Goal: Task Accomplishment & Management: Use online tool/utility

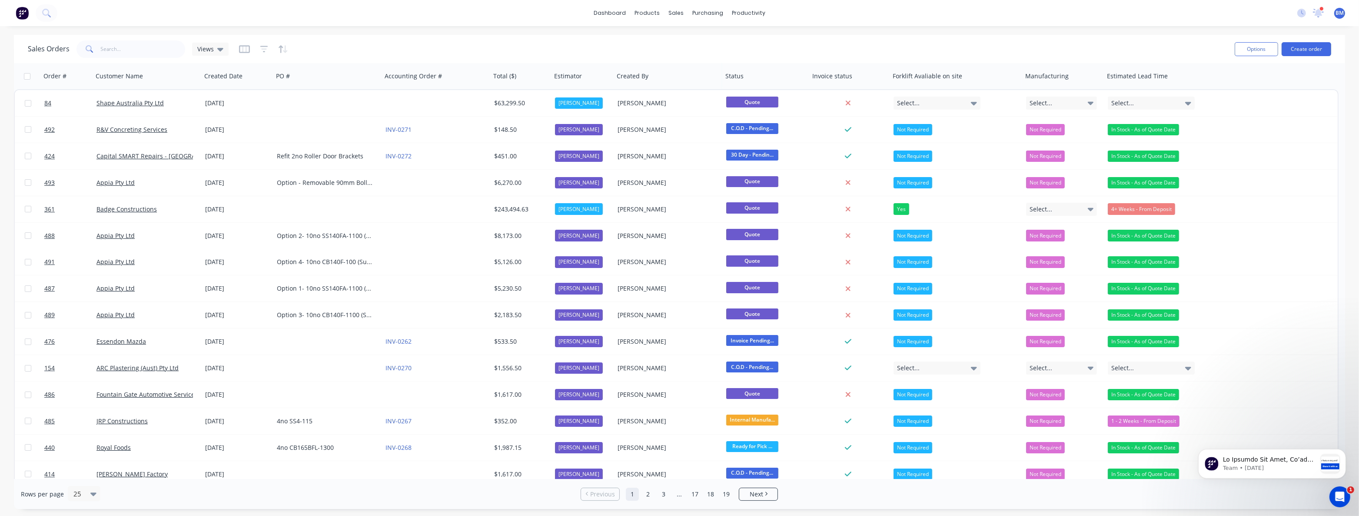
click at [375, 47] on div "Sales Orders Views" at bounding box center [628, 48] width 1200 height 21
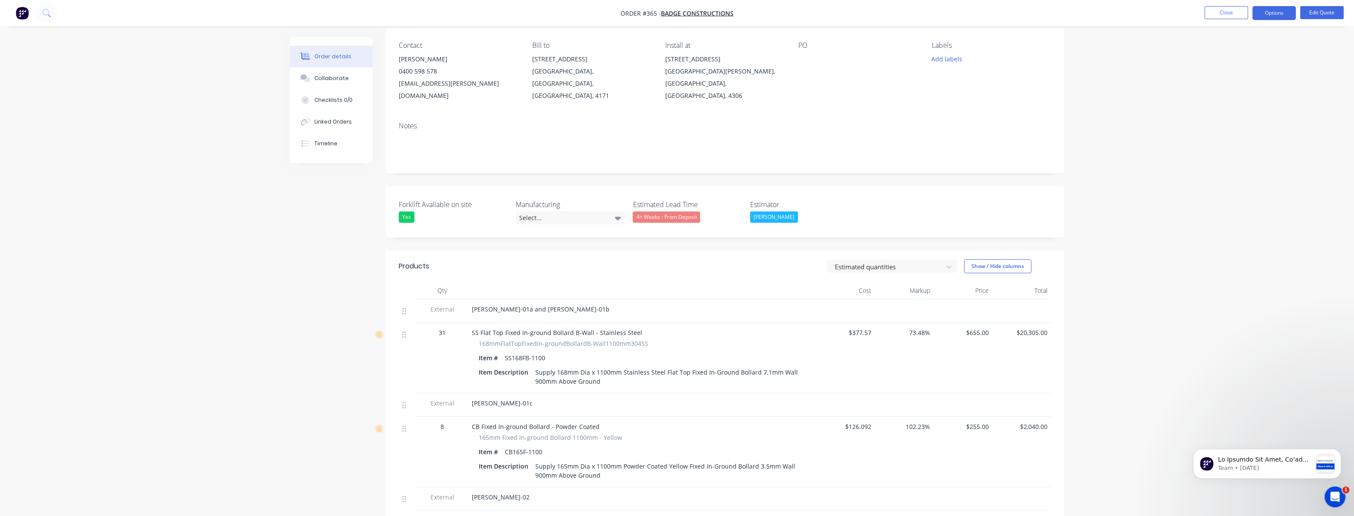
scroll to position [28, 0]
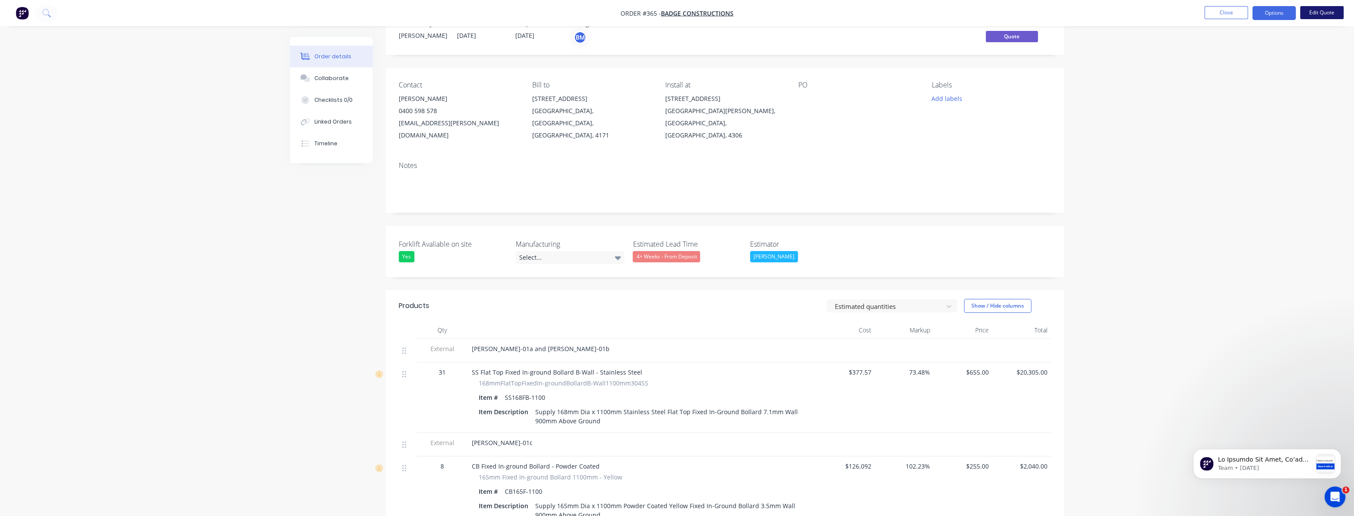
click at [1312, 10] on button "Edit Quote" at bounding box center [1321, 12] width 43 height 13
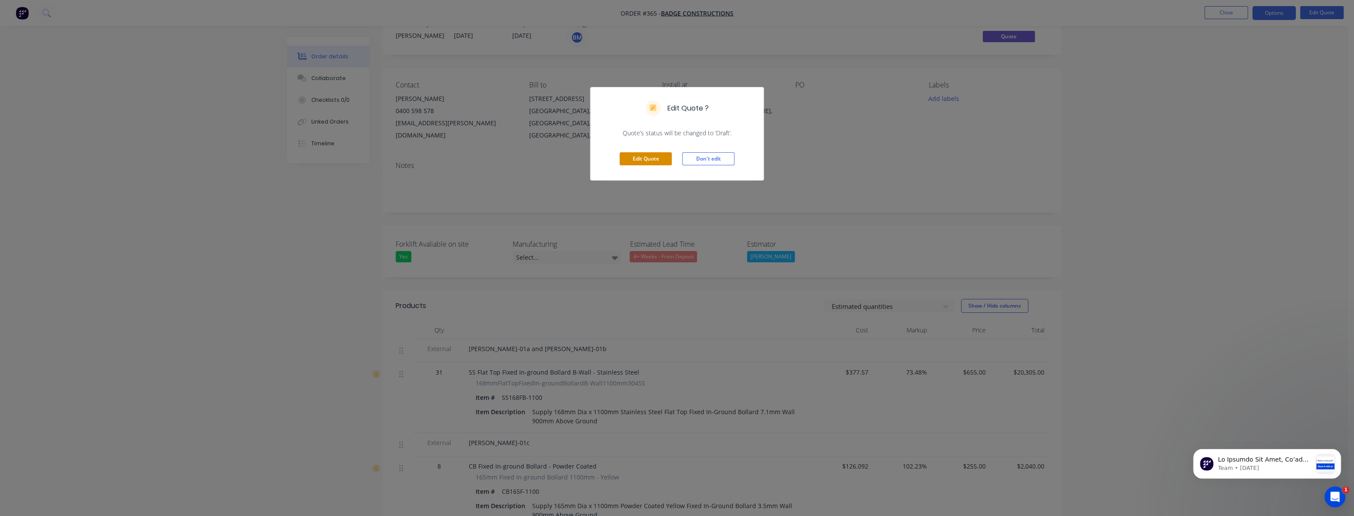
click at [636, 155] on button "Edit Quote" at bounding box center [645, 158] width 52 height 13
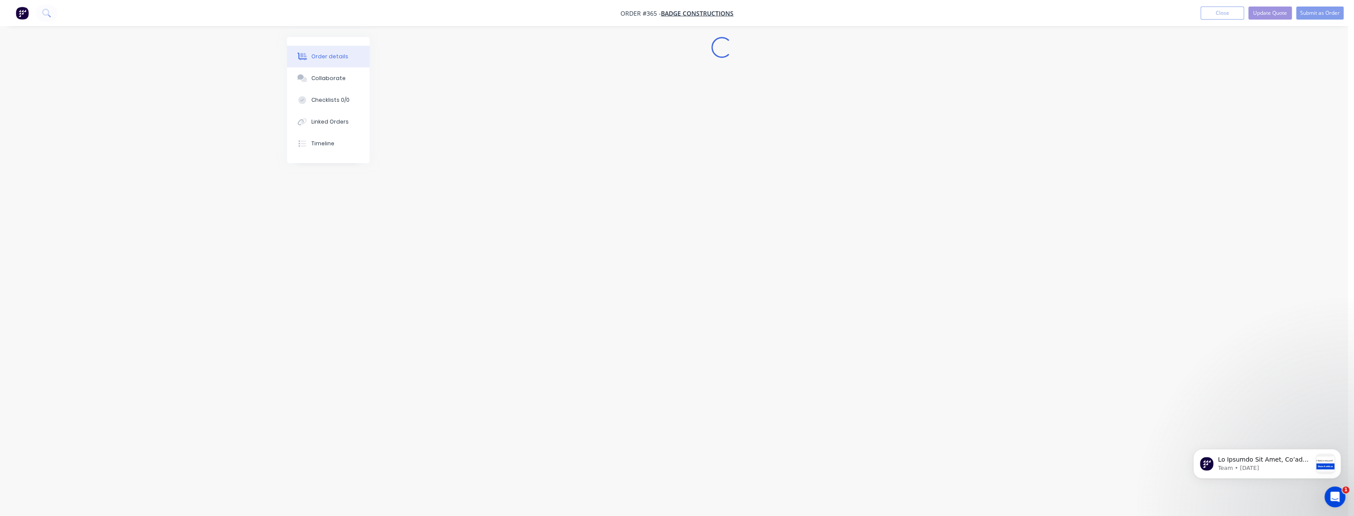
scroll to position [0, 0]
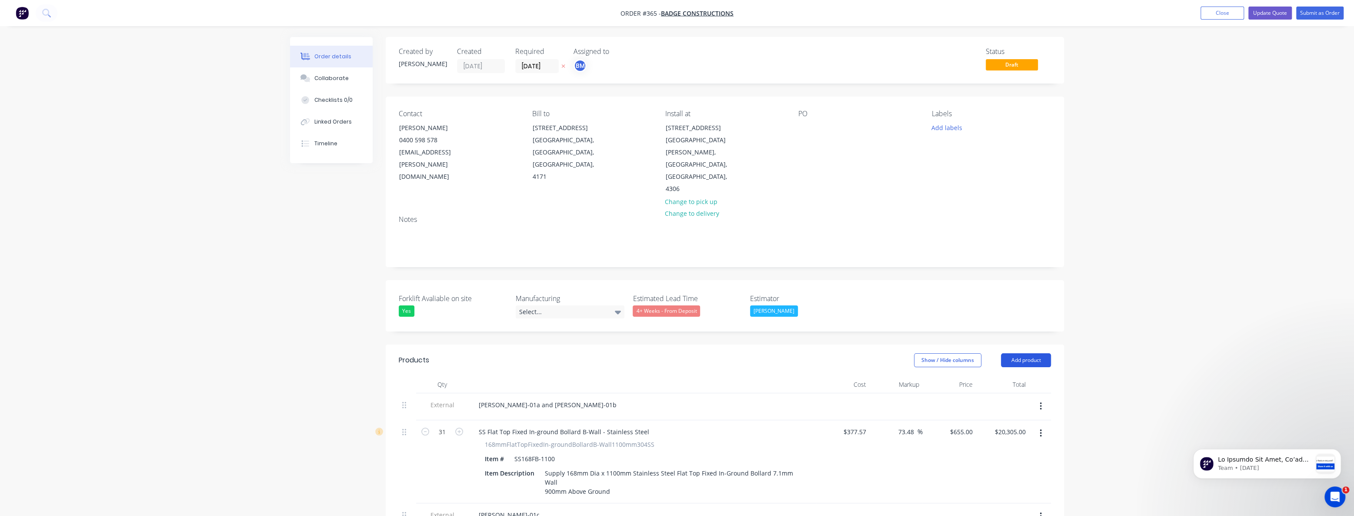
click at [1017, 353] on button "Add product" at bounding box center [1026, 360] width 50 height 14
click at [1003, 376] on div "Product catalogue" at bounding box center [1009, 382] width 67 height 13
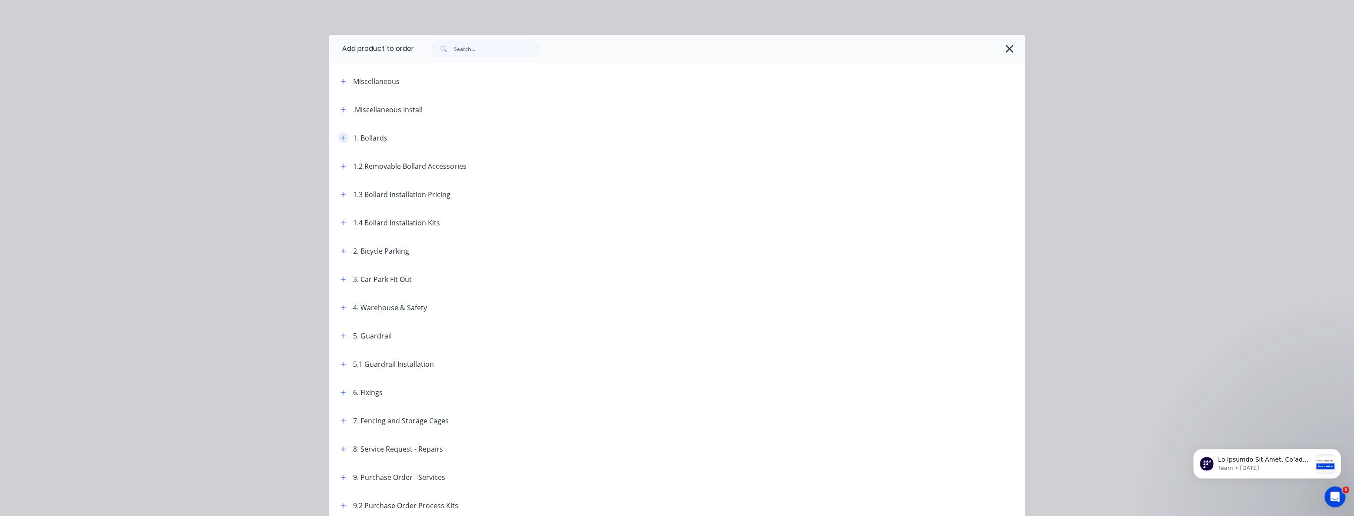
click at [340, 135] on icon "button" at bounding box center [342, 138] width 5 height 6
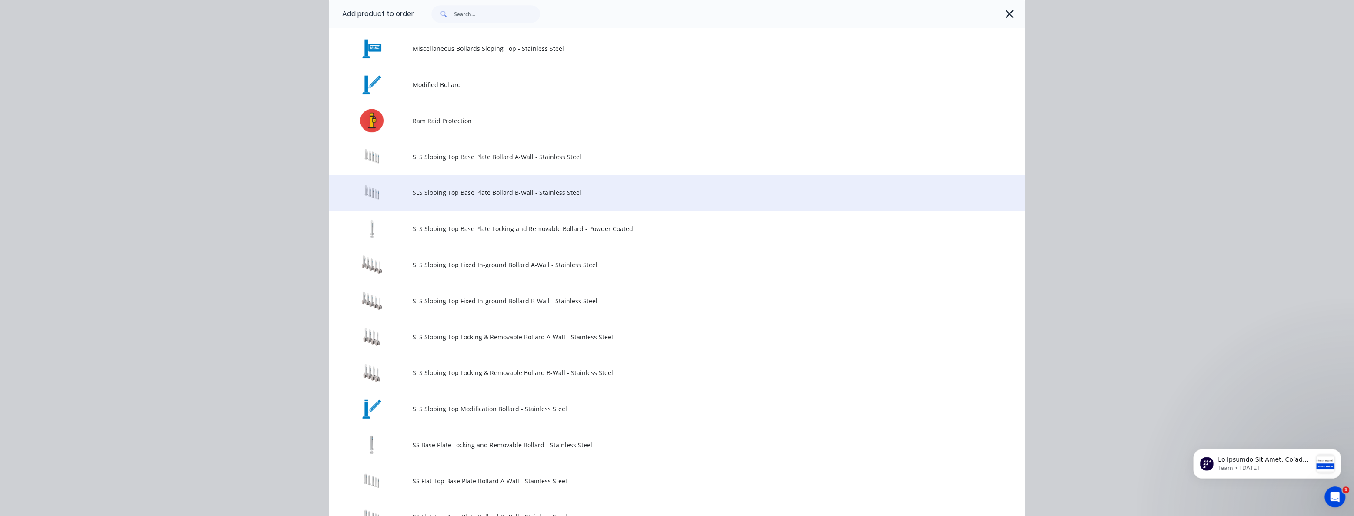
scroll to position [593, 0]
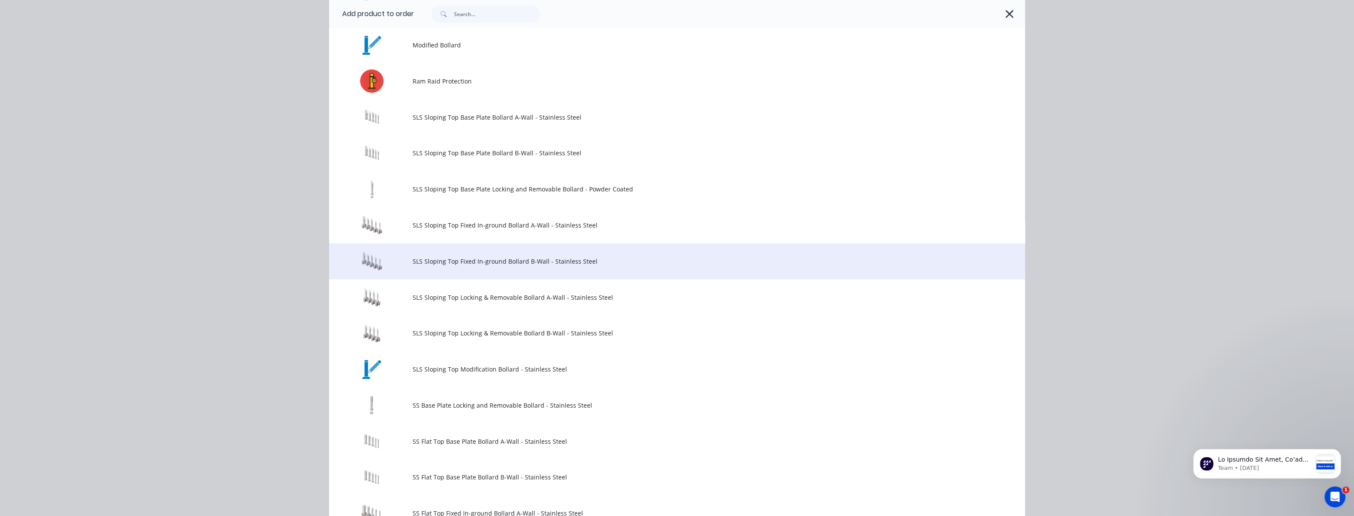
click at [452, 261] on span "SLS Sloping Top Fixed In-ground Bollard B-Wall - Stainless Steel" at bounding box center [657, 260] width 489 height 9
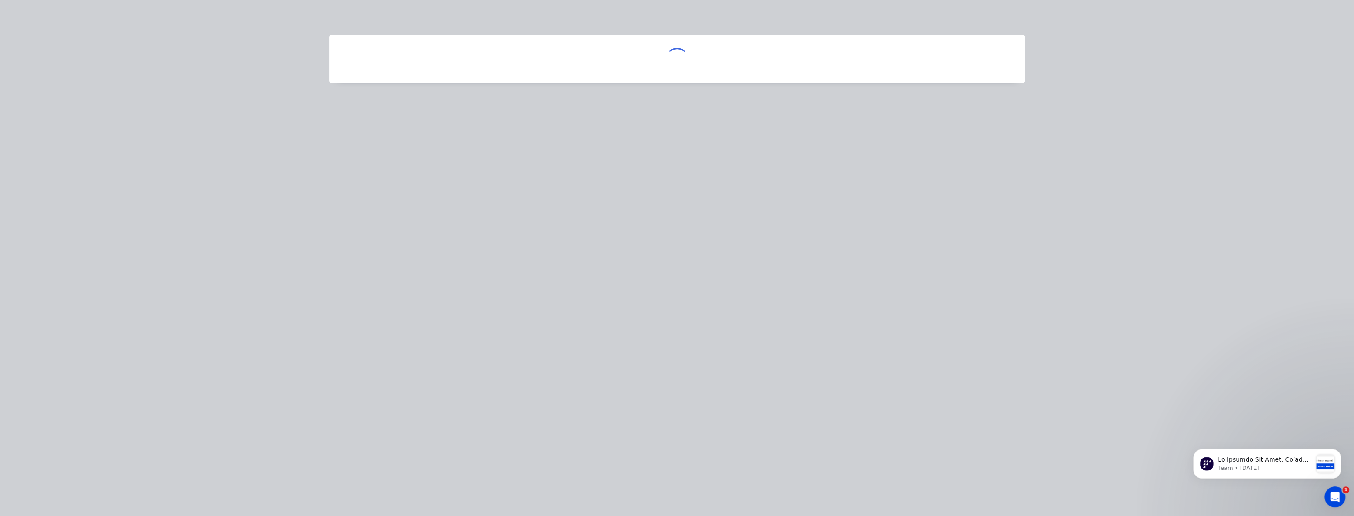
scroll to position [0, 0]
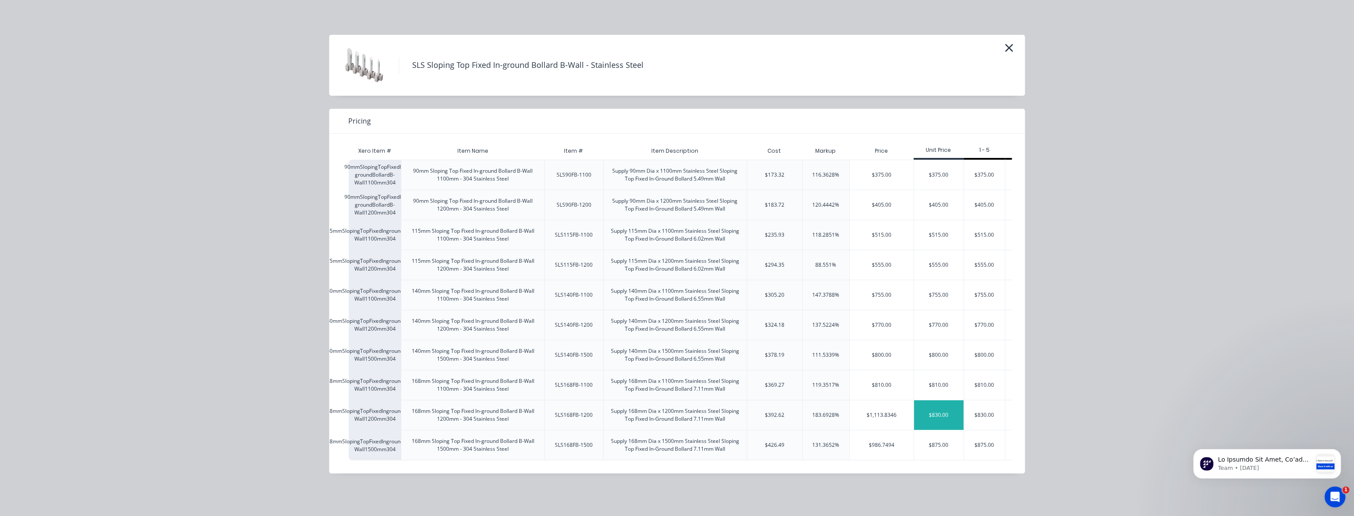
click at [937, 410] on div "$830.00" at bounding box center [939, 415] width 50 height 30
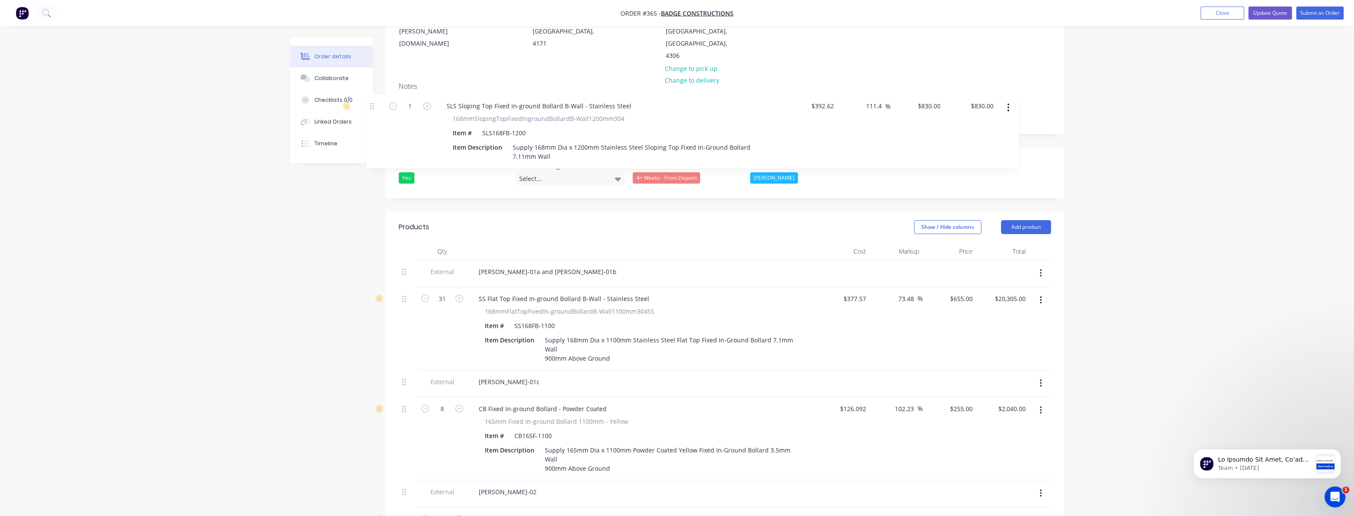
scroll to position [131, 0]
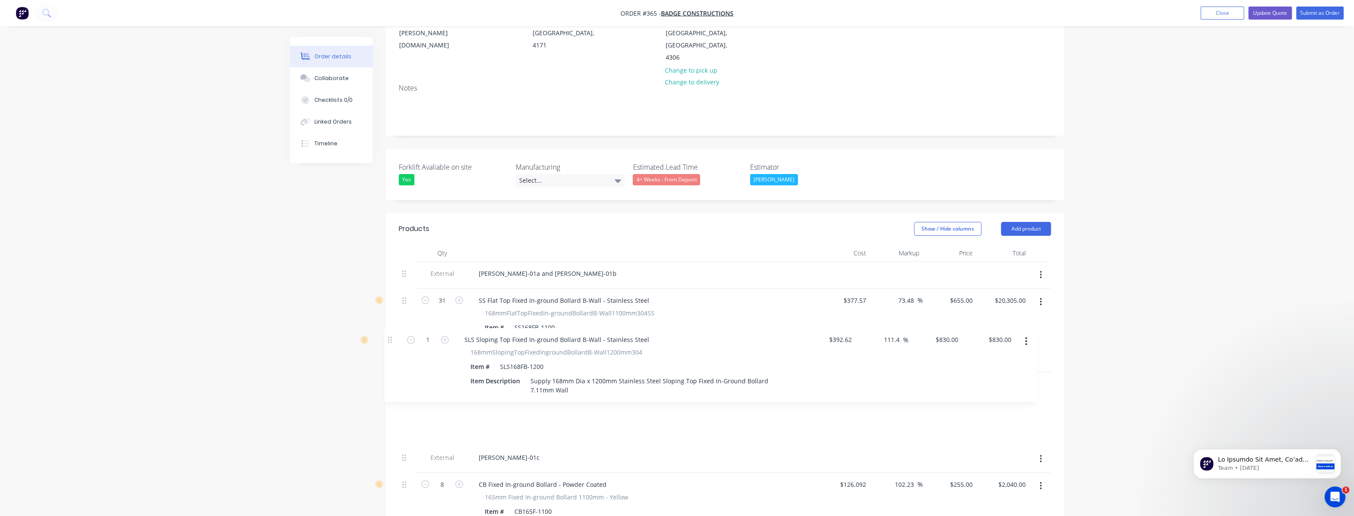
drag, startPoint x: 404, startPoint y: 290, endPoint x: 390, endPoint y: 331, distance: 42.9
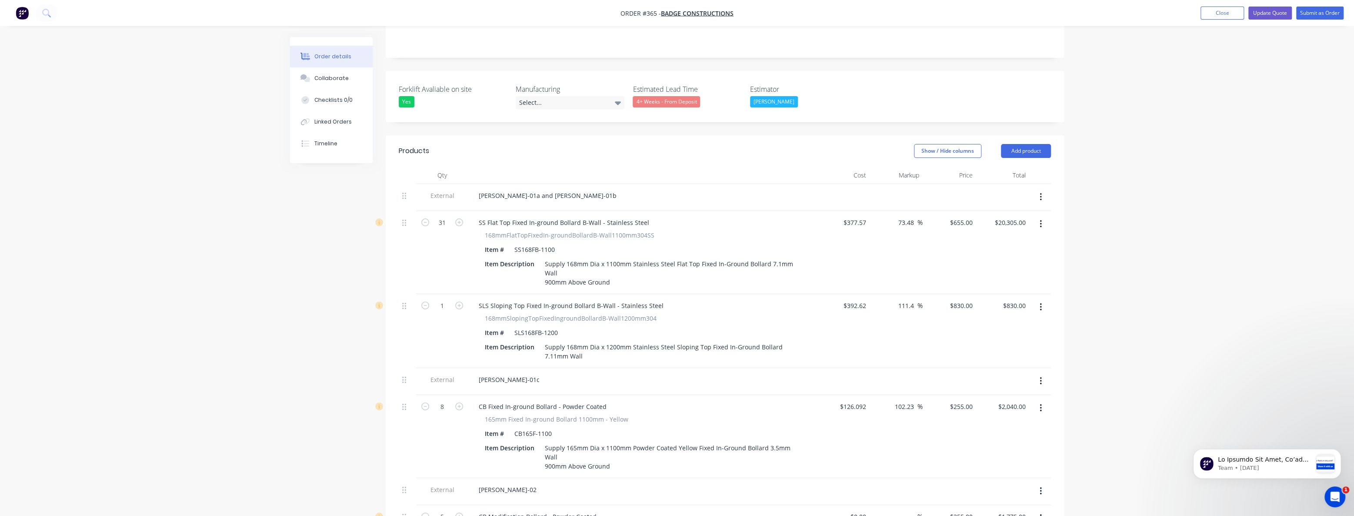
scroll to position [210, 0]
click at [447, 298] on input "1" at bounding box center [442, 304] width 23 height 13
type input "31"
type input "$25,730.00"
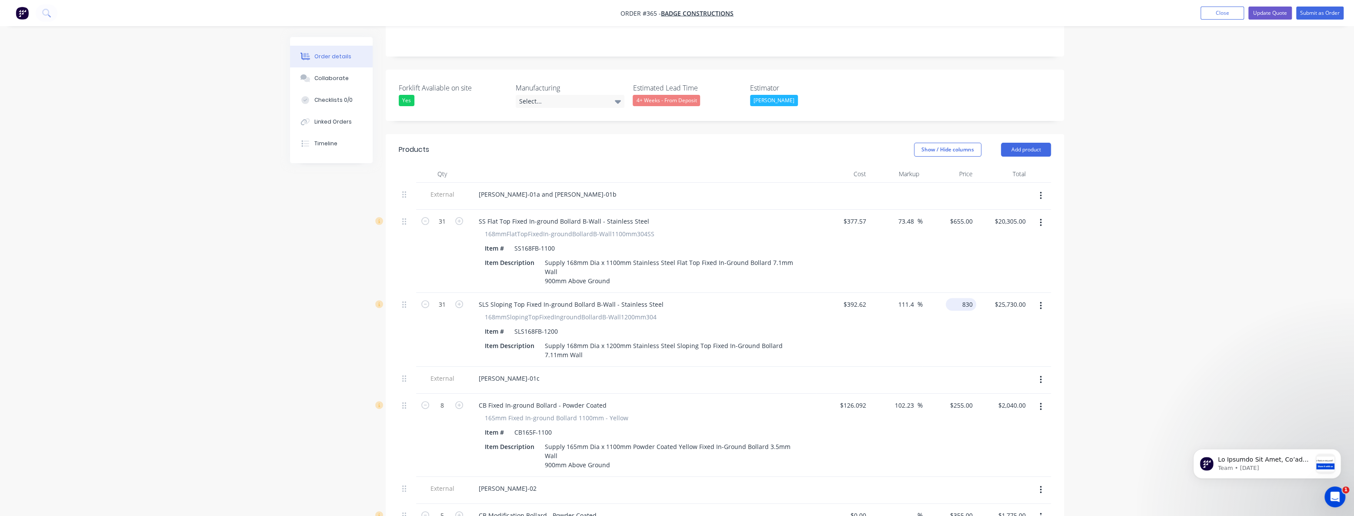
click at [963, 298] on input "830" at bounding box center [962, 304] width 27 height 13
type input "655"
type input "66.83"
type input "$655.00"
type input "$20,305.00"
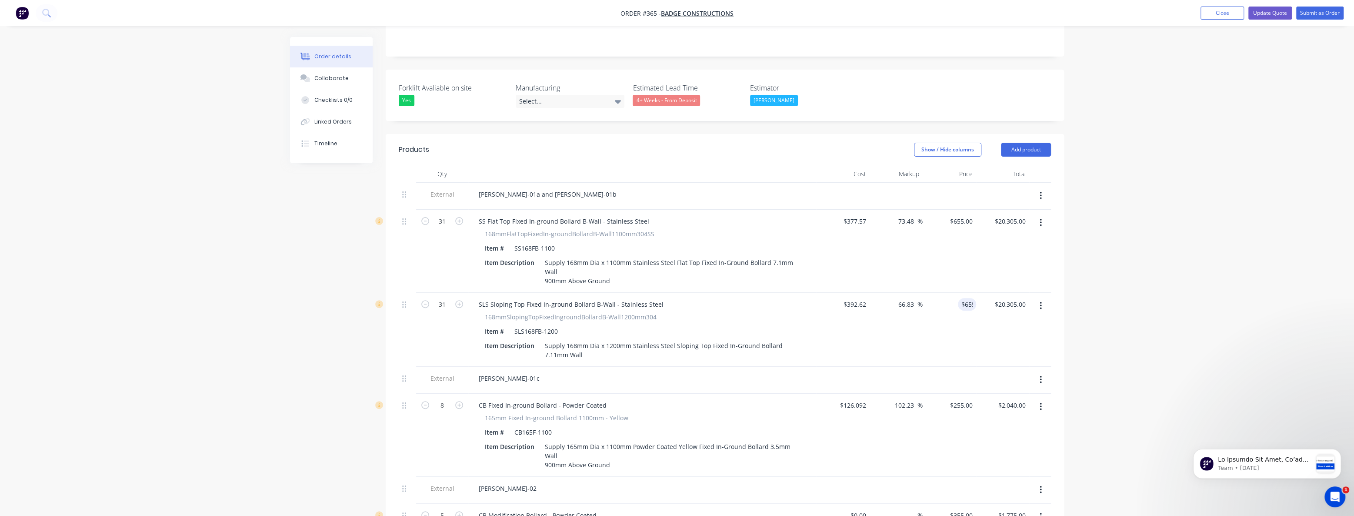
click at [1040, 219] on icon "button" at bounding box center [1040, 223] width 2 height 8
click at [985, 291] on div "Delete" at bounding box center [1009, 297] width 67 height 13
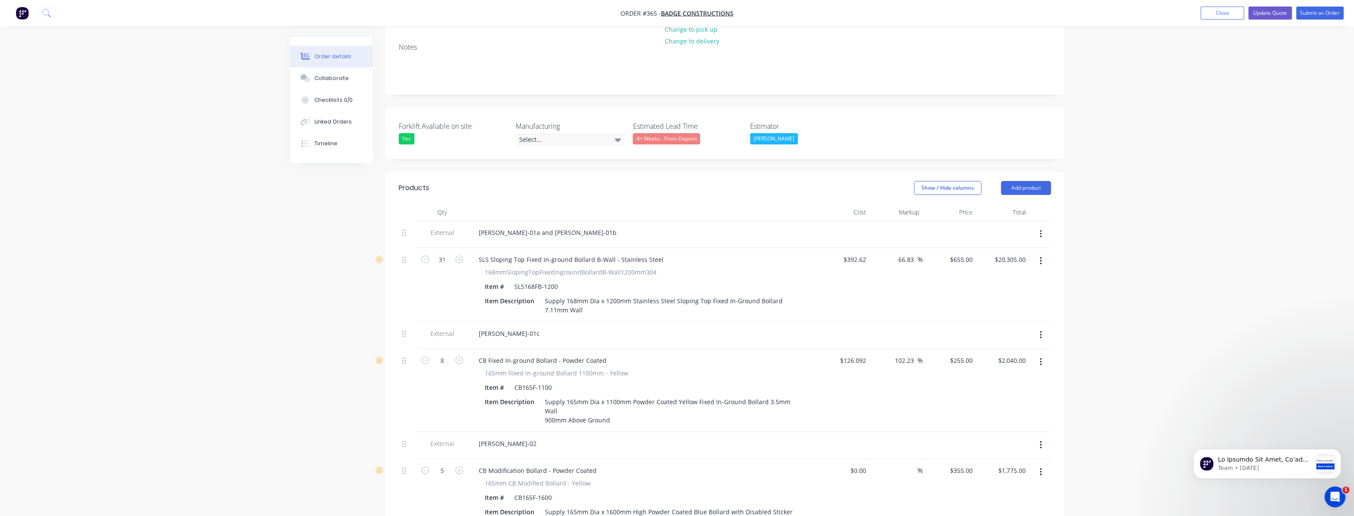
scroll to position [171, 0]
click at [1027, 182] on button "Add product" at bounding box center [1026, 189] width 50 height 14
click at [995, 205] on div "Product catalogue" at bounding box center [1009, 211] width 67 height 13
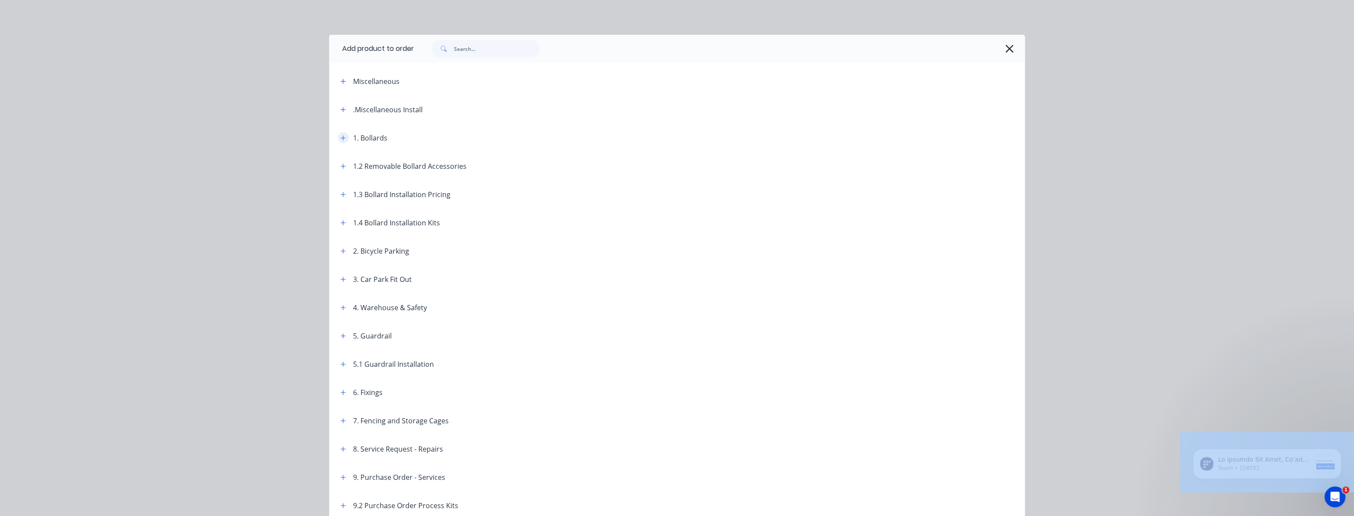
click at [338, 138] on button "button" at bounding box center [343, 137] width 11 height 11
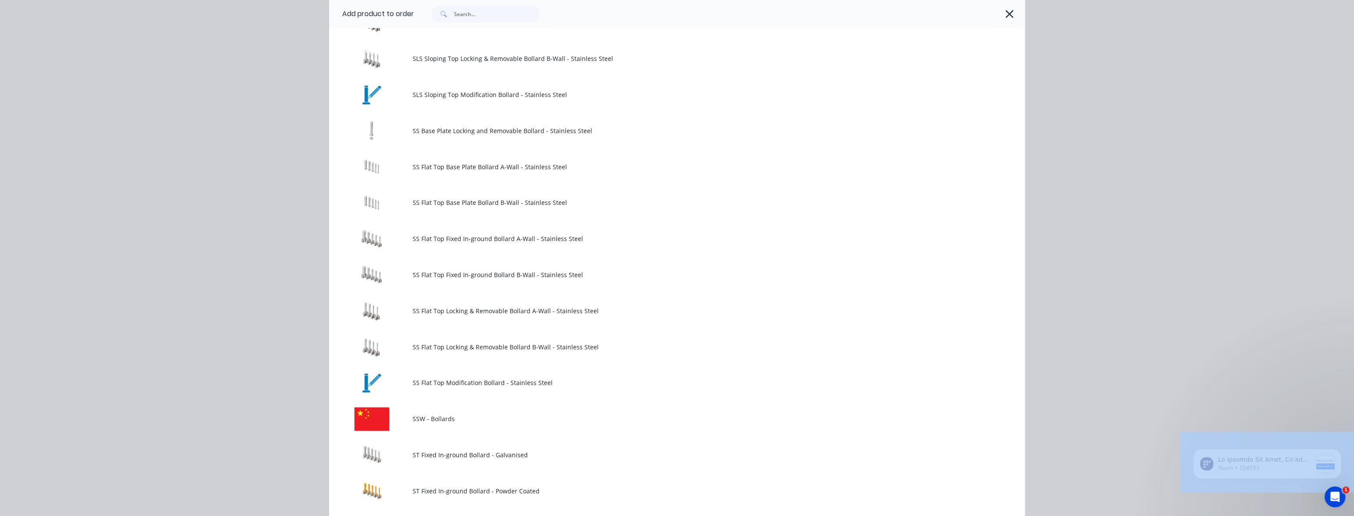
scroll to position [869, 0]
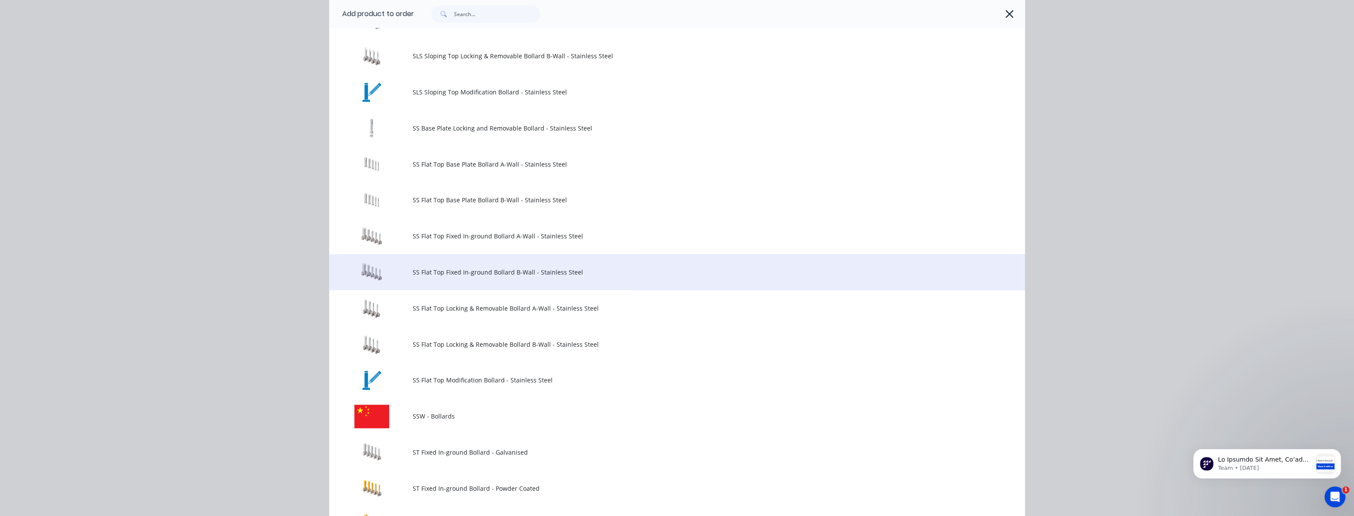
click at [429, 274] on span "SS Flat Top Fixed In-ground Bollard B-Wall - Stainless Steel" at bounding box center [657, 271] width 489 height 9
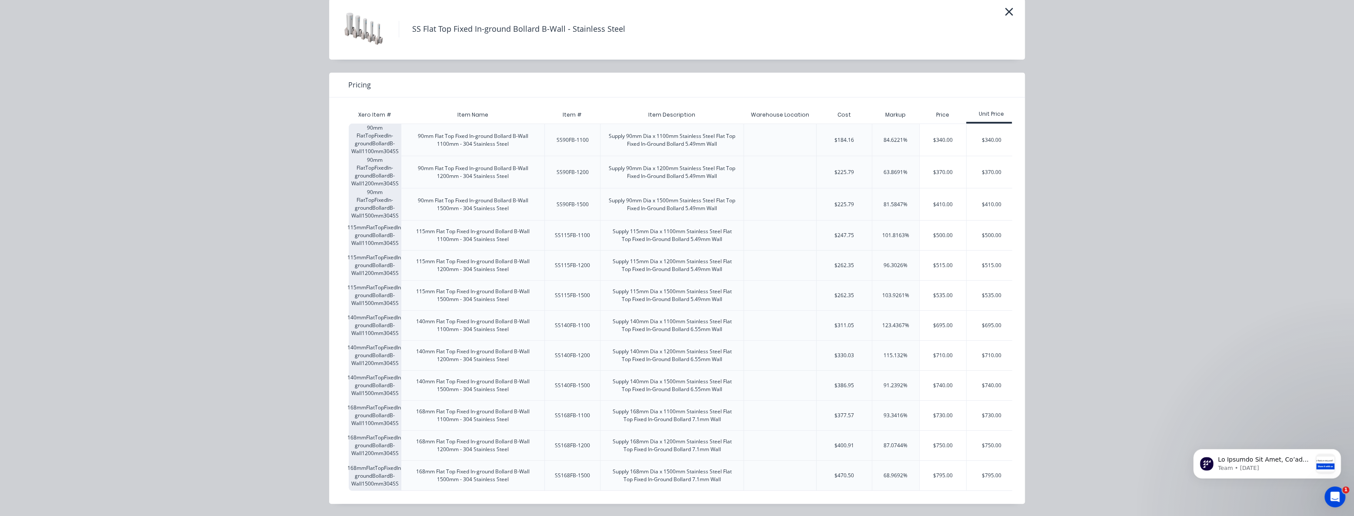
scroll to position [41, 0]
click at [942, 437] on div "$750.00" at bounding box center [942, 445] width 47 height 30
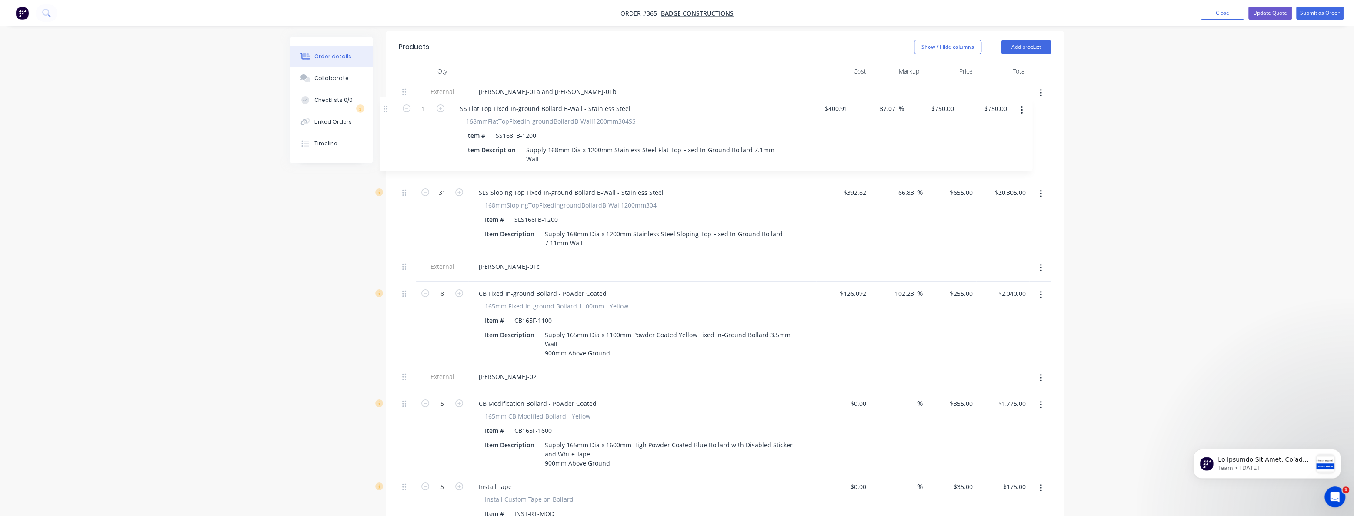
scroll to position [311, 0]
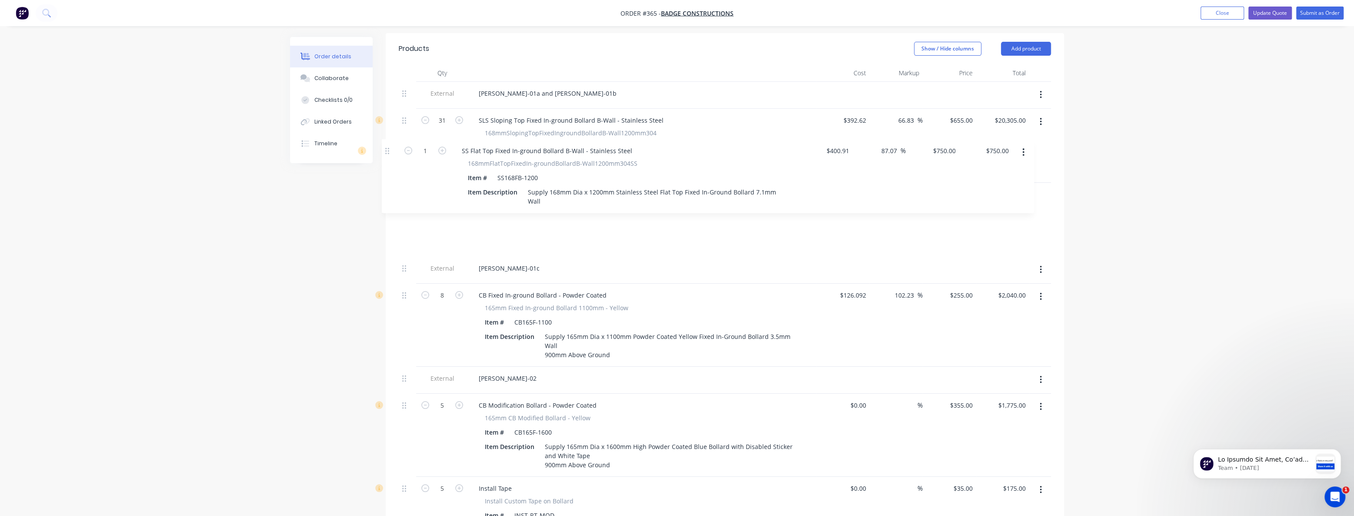
drag, startPoint x: 404, startPoint y: 350, endPoint x: 387, endPoint y: 151, distance: 200.3
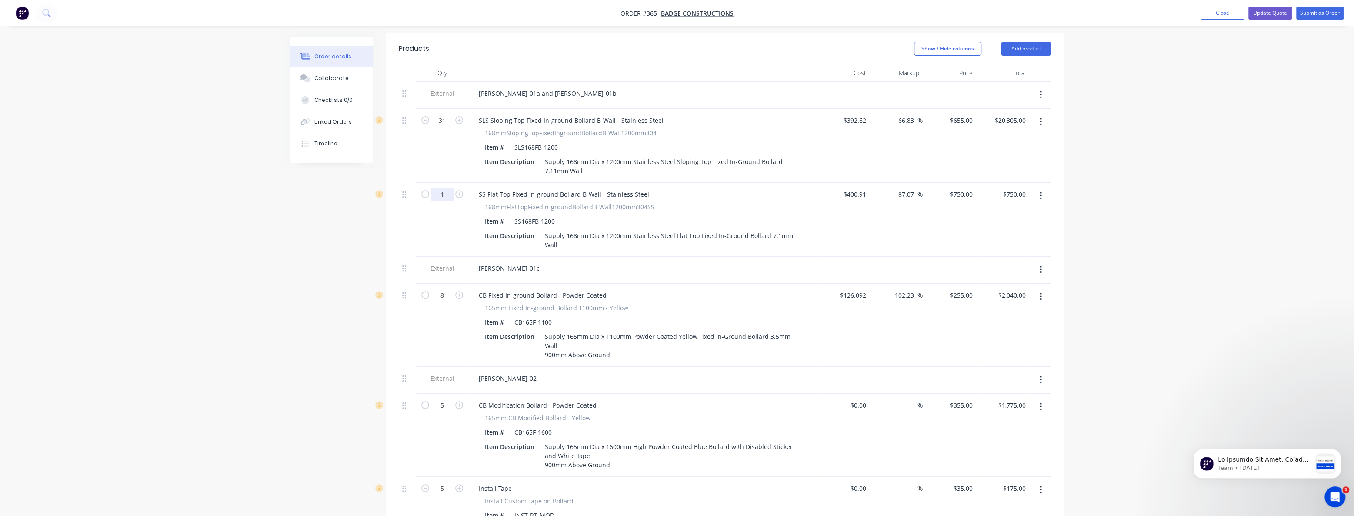
click at [449, 188] on input "1" at bounding box center [442, 194] width 23 height 13
type input "51"
type input "$38,250.00"
click at [962, 188] on input "750" at bounding box center [962, 194] width 27 height 13
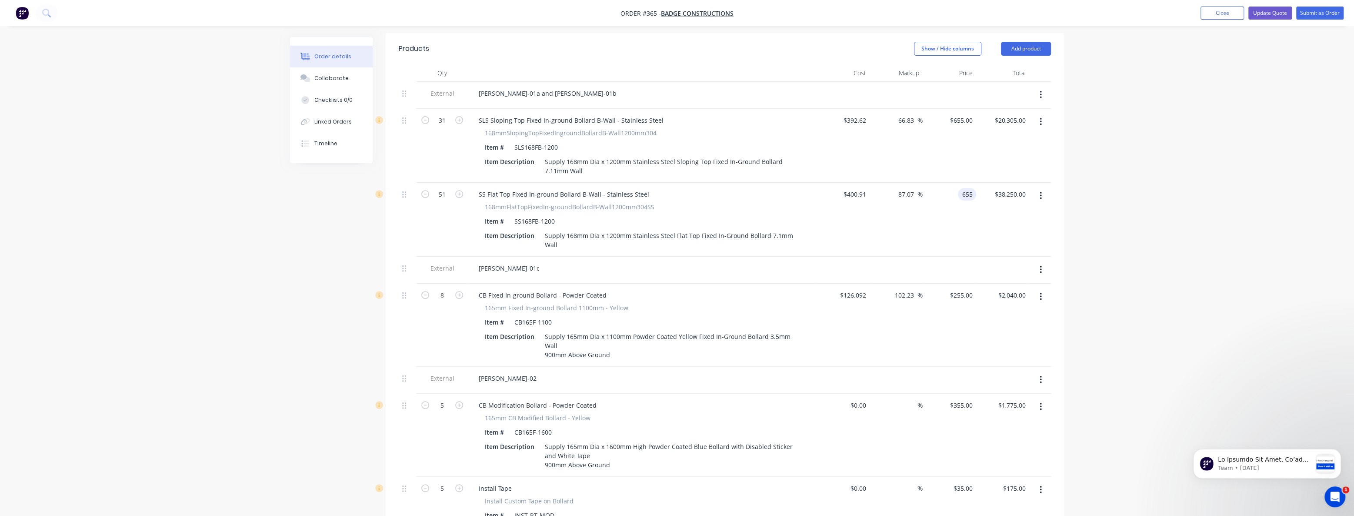
type input "655"
type input "63.38"
type input "$655.00"
type input "$33,405.00"
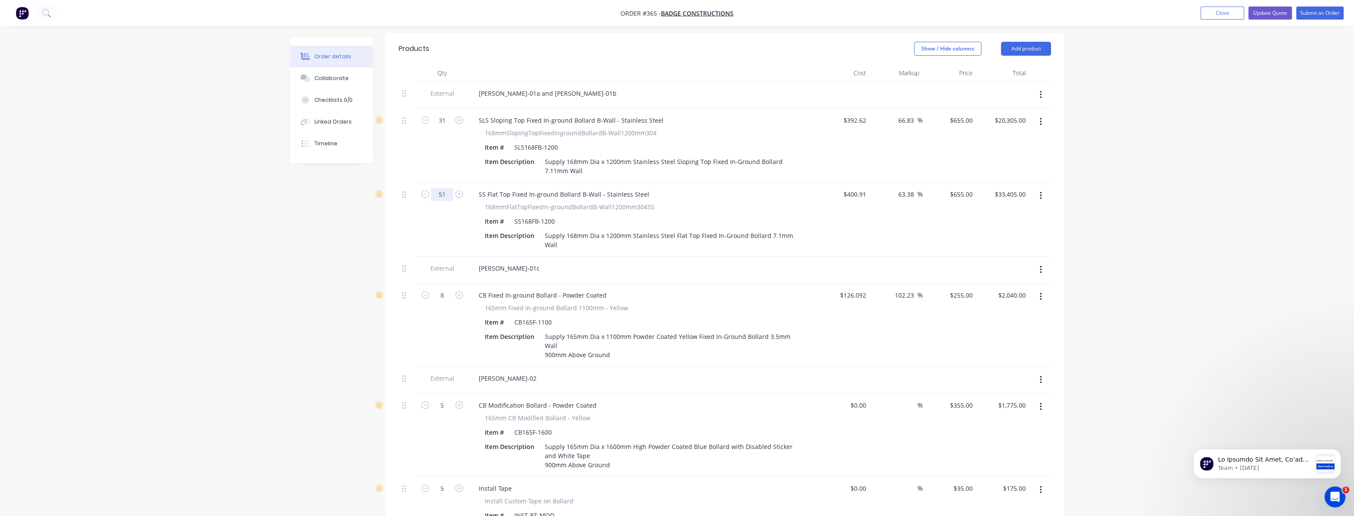
click at [446, 188] on input "51" at bounding box center [442, 194] width 23 height 13
type input "31"
type input "$20,305.00"
click at [1041, 117] on icon "button" at bounding box center [1040, 122] width 2 height 10
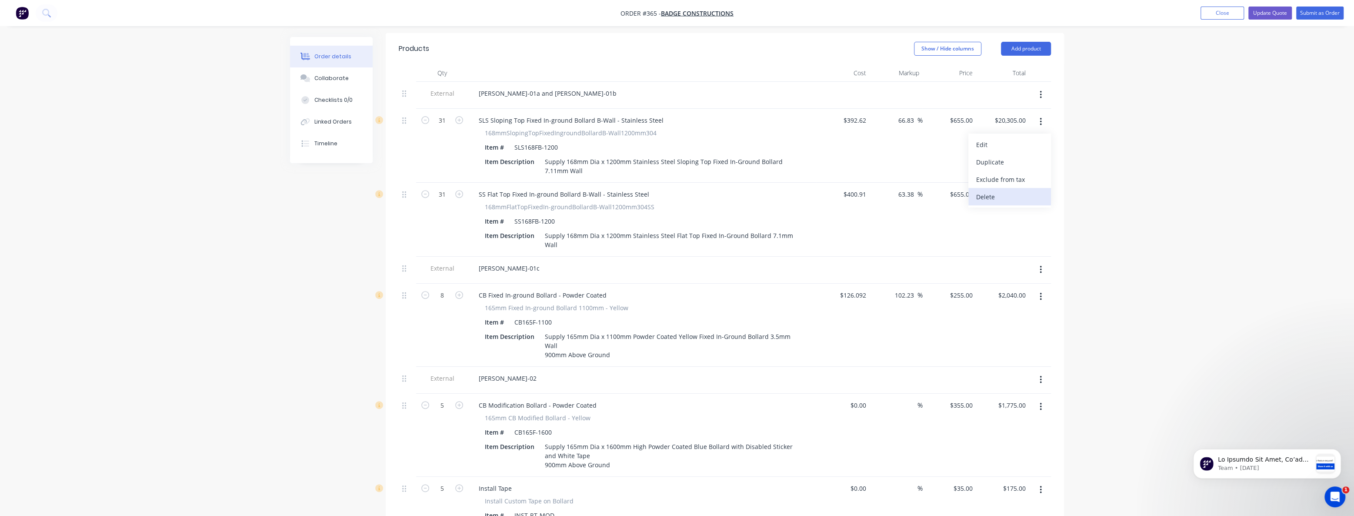
click at [984, 190] on div "Delete" at bounding box center [1009, 196] width 67 height 13
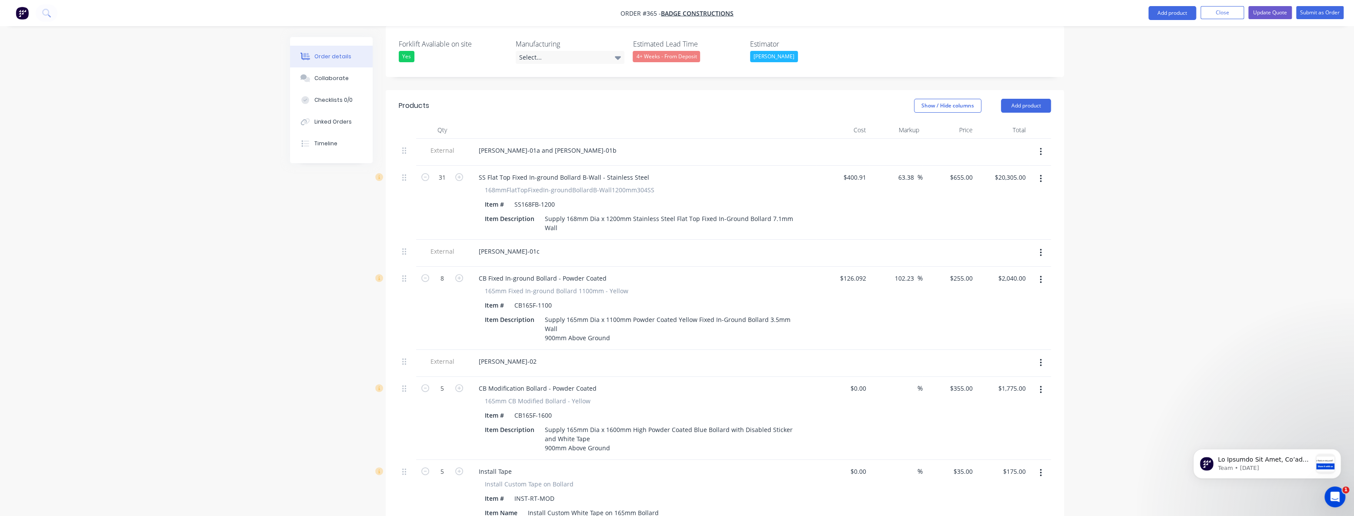
scroll to position [232, 0]
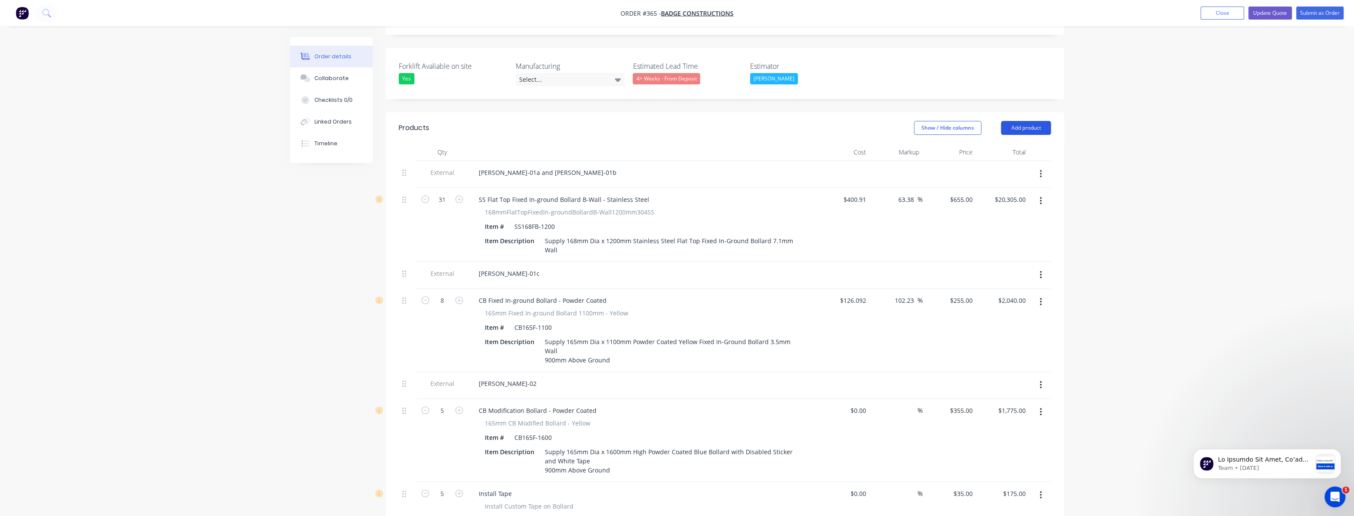
click at [1018, 121] on button "Add product" at bounding box center [1026, 128] width 50 height 14
click at [1005, 143] on div "Product catalogue" at bounding box center [1009, 149] width 67 height 13
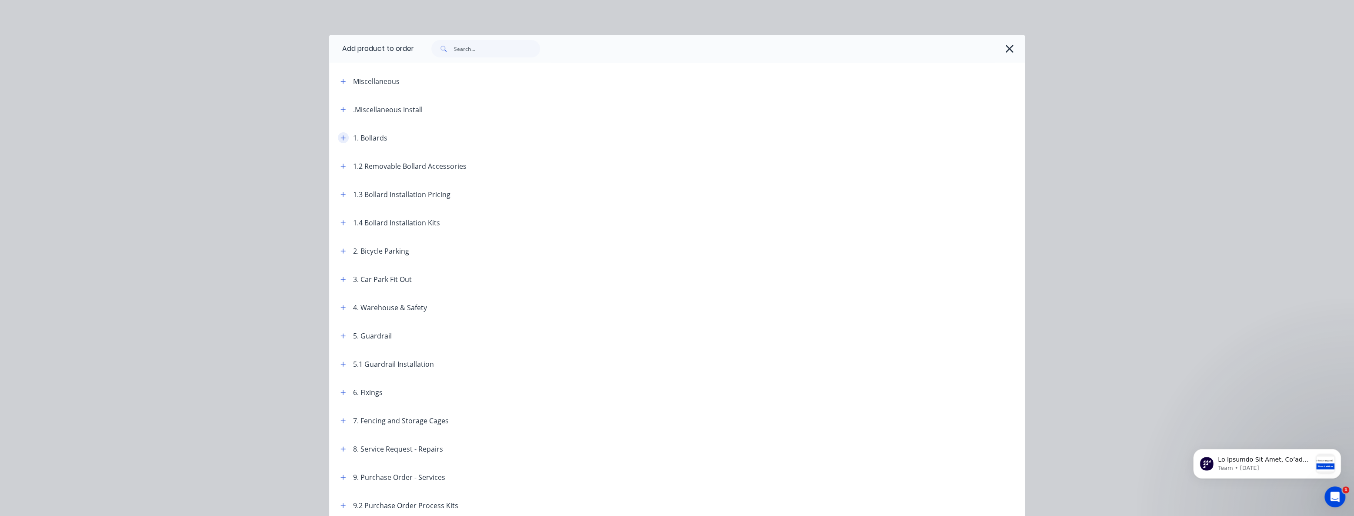
click at [340, 138] on icon "button" at bounding box center [342, 138] width 5 height 6
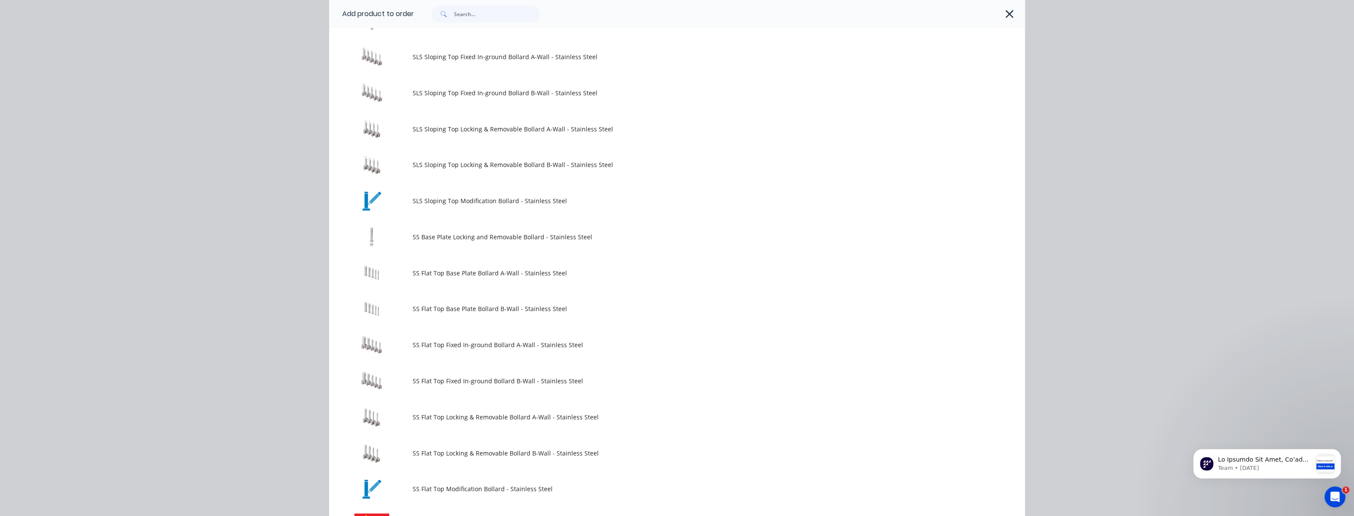
scroll to position [869, 0]
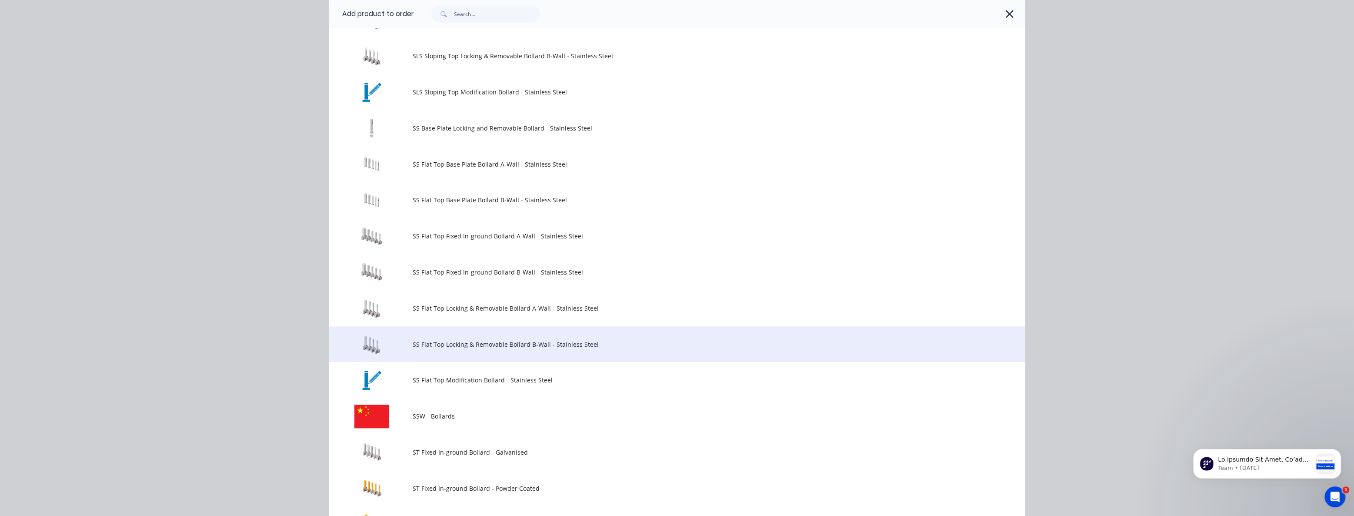
click at [471, 340] on span "SS Flat Top Locking & Removable Bollard B-Wall - Stainless Steel" at bounding box center [657, 344] width 489 height 9
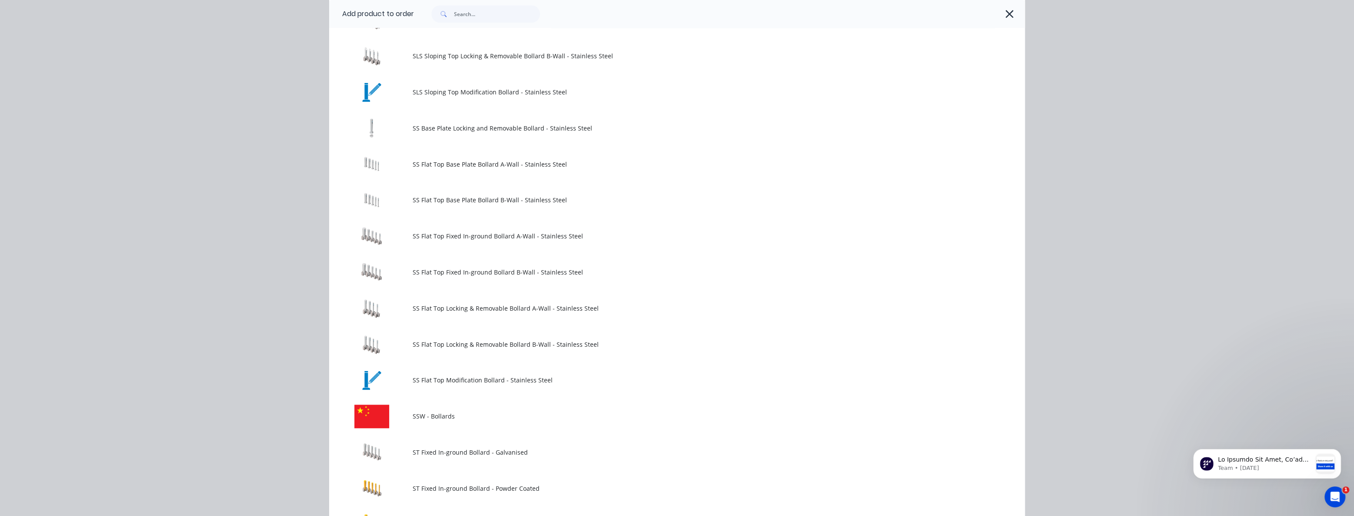
scroll to position [0, 0]
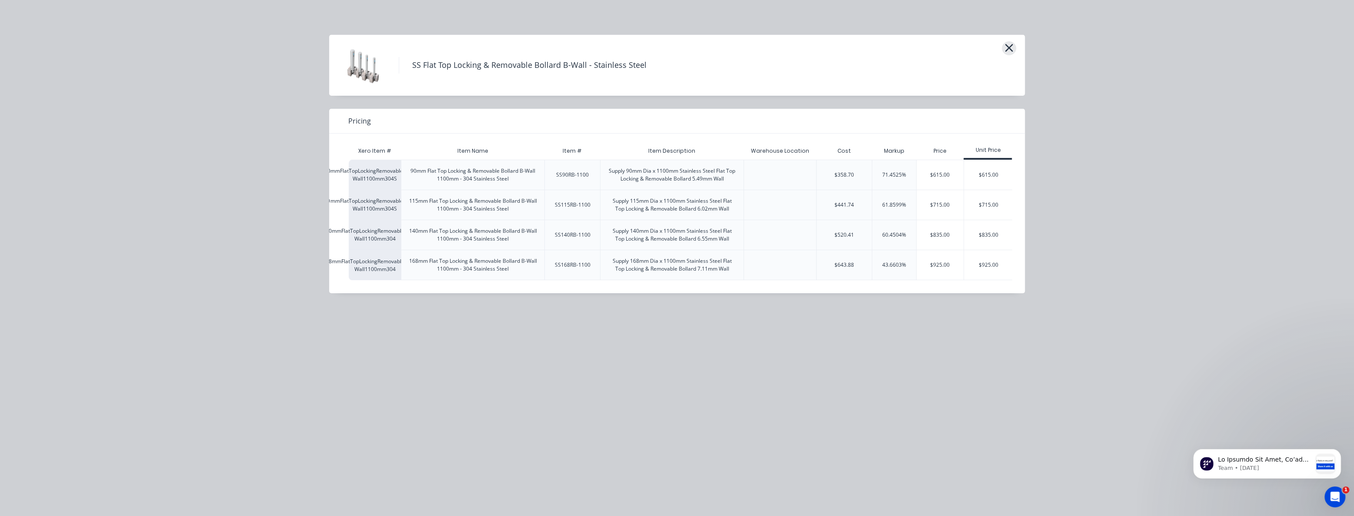
click at [1007, 45] on icon "button" at bounding box center [1008, 48] width 9 height 12
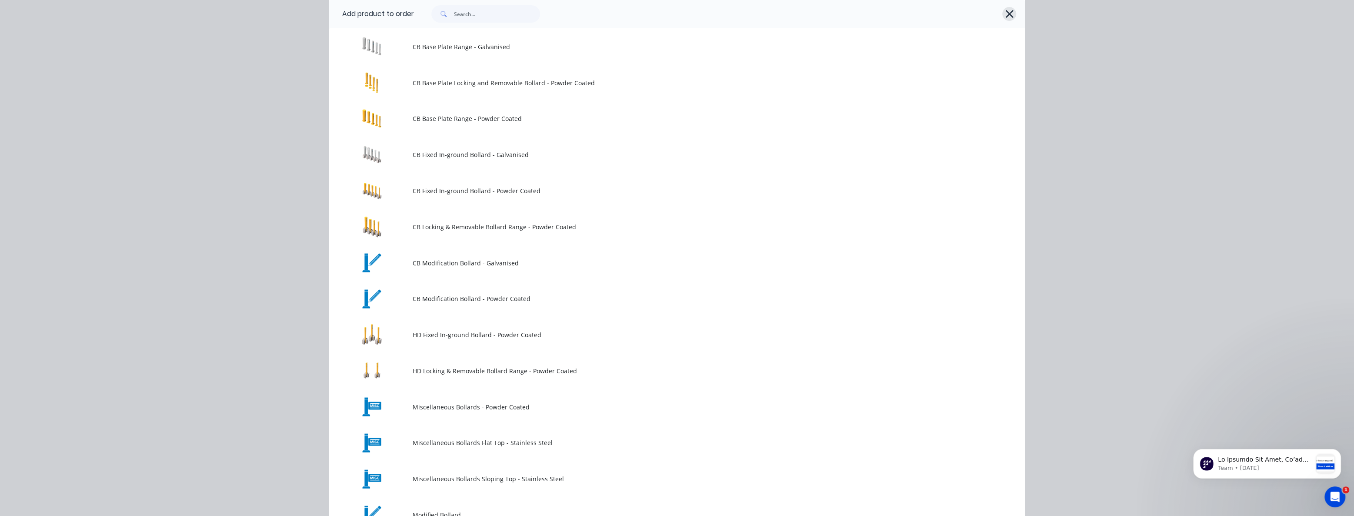
click at [1005, 13] on icon "button" at bounding box center [1009, 14] width 8 height 8
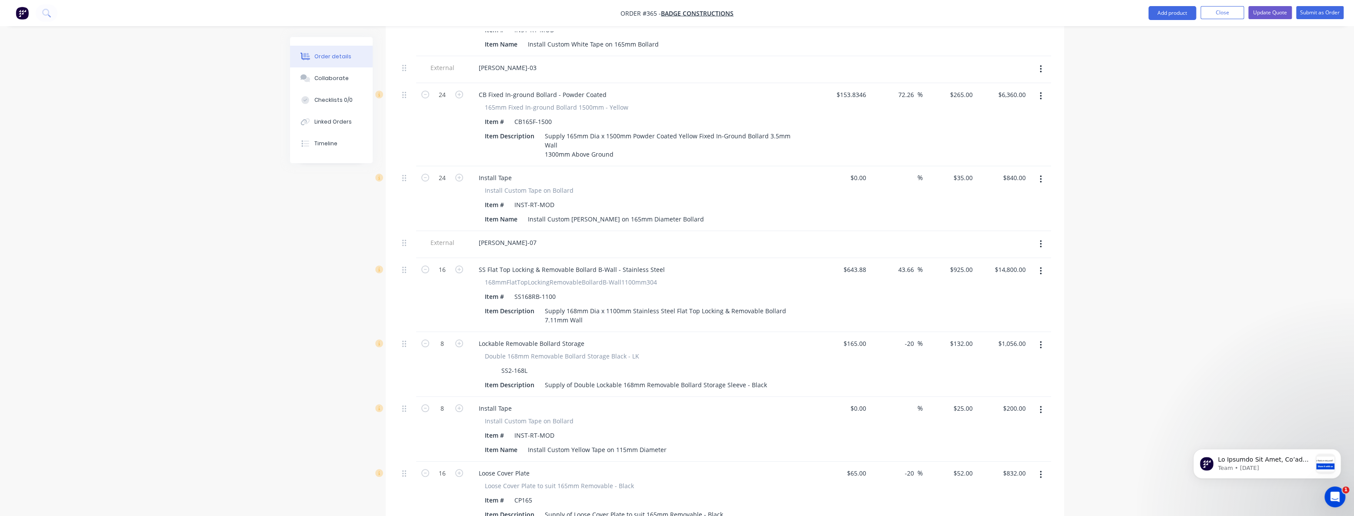
scroll to position [746, 0]
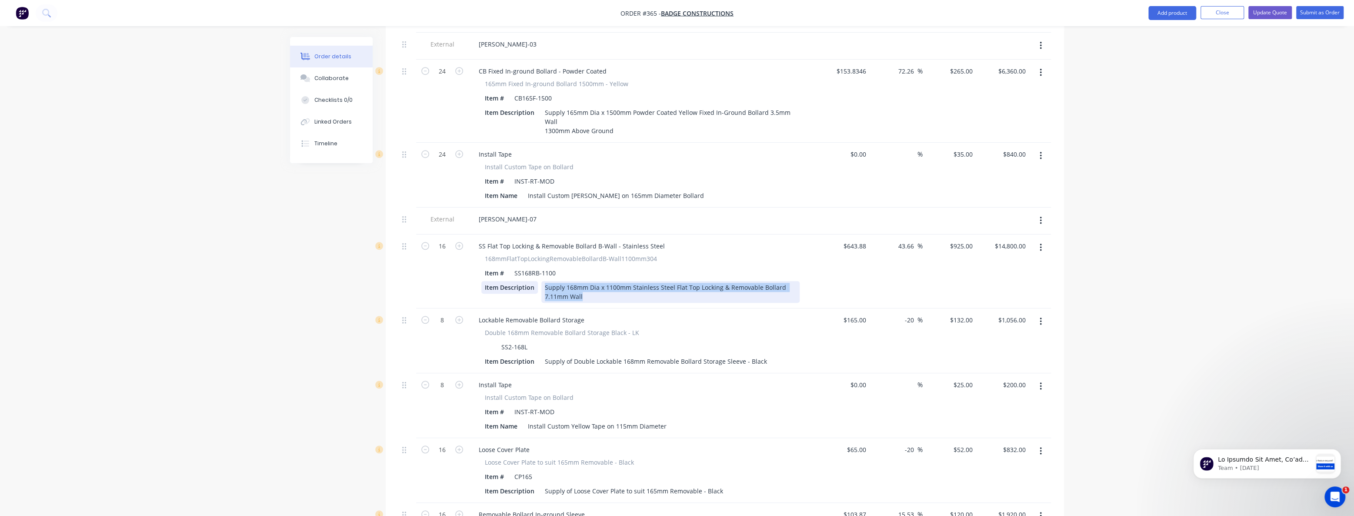
drag, startPoint x: 587, startPoint y: 271, endPoint x: 528, endPoint y: 259, distance: 60.8
click at [528, 281] on div "Item Description Supply 168mm Dia x 1100mm Stainless Steel Flat Top Locking & R…" at bounding box center [640, 292] width 318 height 22
copy div "Supply 168mm Dia x 1100mm Stainless Steel Flat Top Locking & Removable Bollard …"
click at [292, 317] on div "Created by Budd Created 10/09/25 Required 10/09/25 Assigned to BM Status Draft …" at bounding box center [677, 116] width 774 height 1650
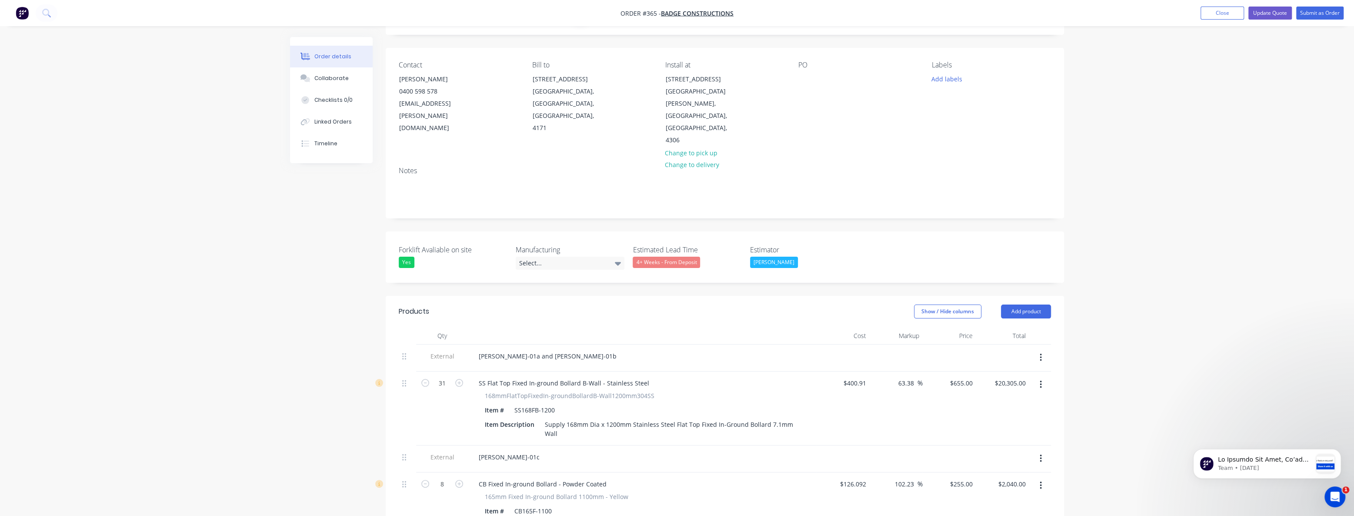
scroll to position [0, 0]
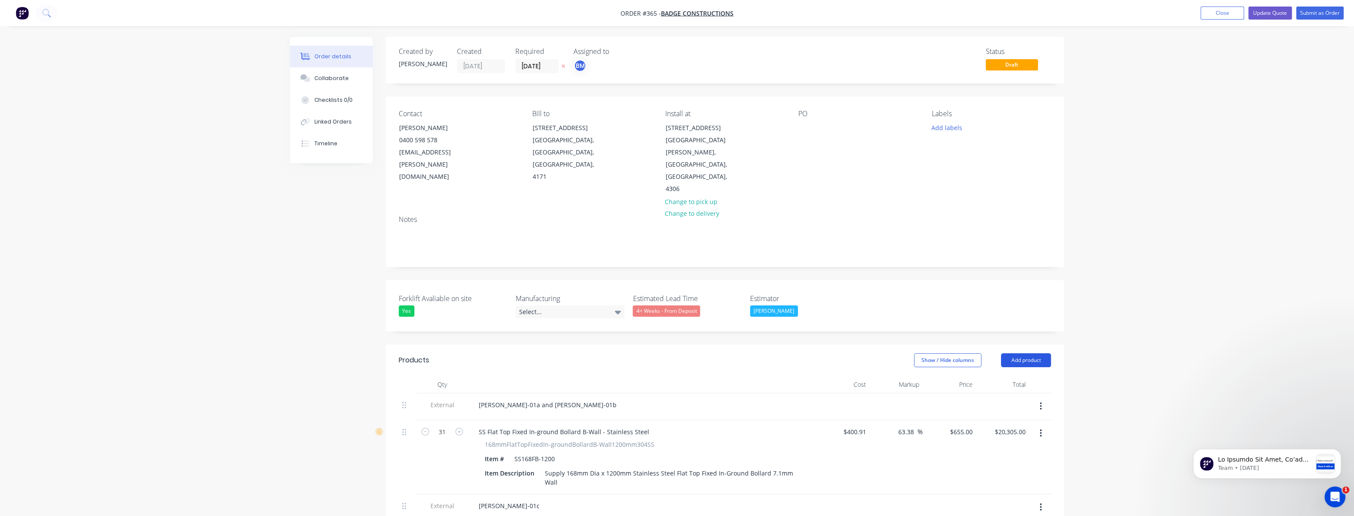
click at [1012, 353] on button "Add product" at bounding box center [1026, 360] width 50 height 14
click at [1002, 376] on div "Product catalogue" at bounding box center [1009, 382] width 67 height 13
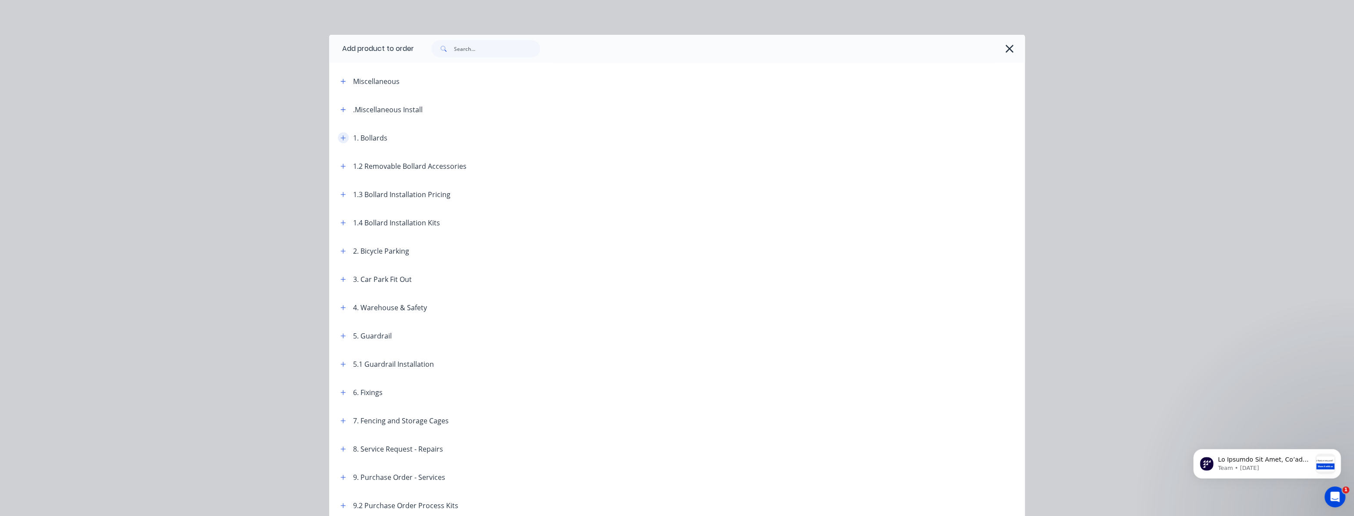
click at [340, 137] on icon "button" at bounding box center [342, 138] width 5 height 6
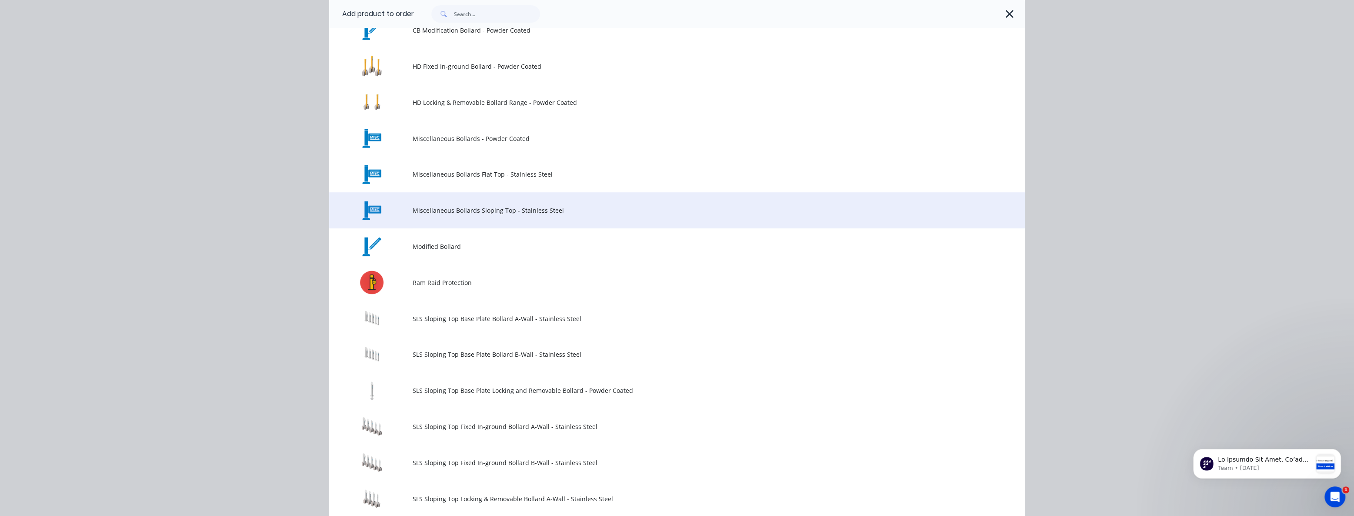
scroll to position [395, 0]
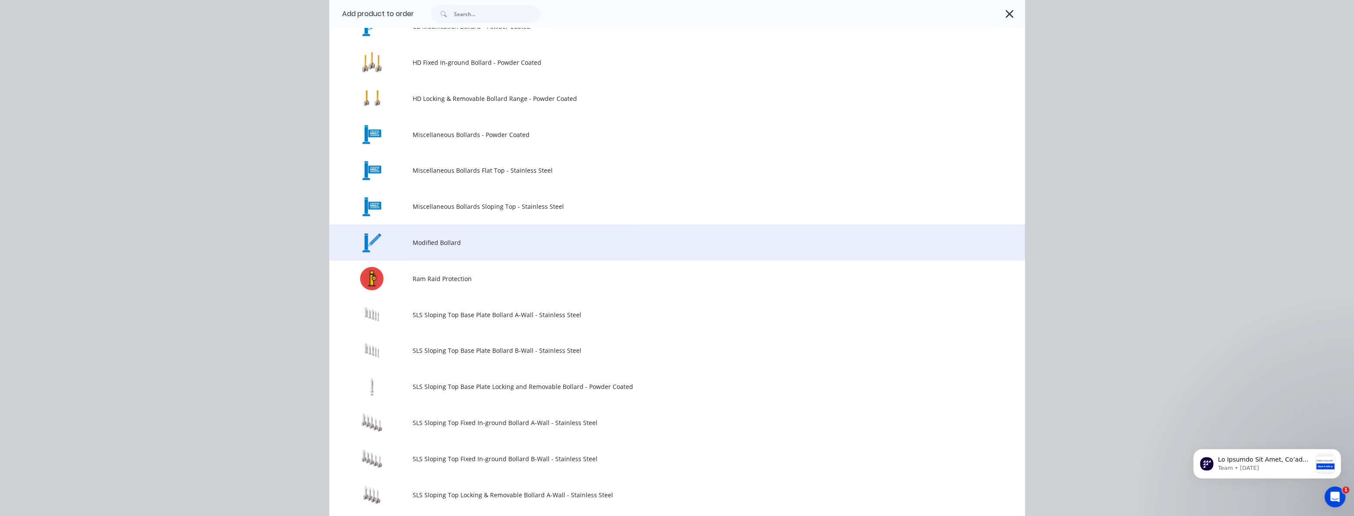
click at [433, 241] on span "Modified Bollard" at bounding box center [657, 242] width 489 height 9
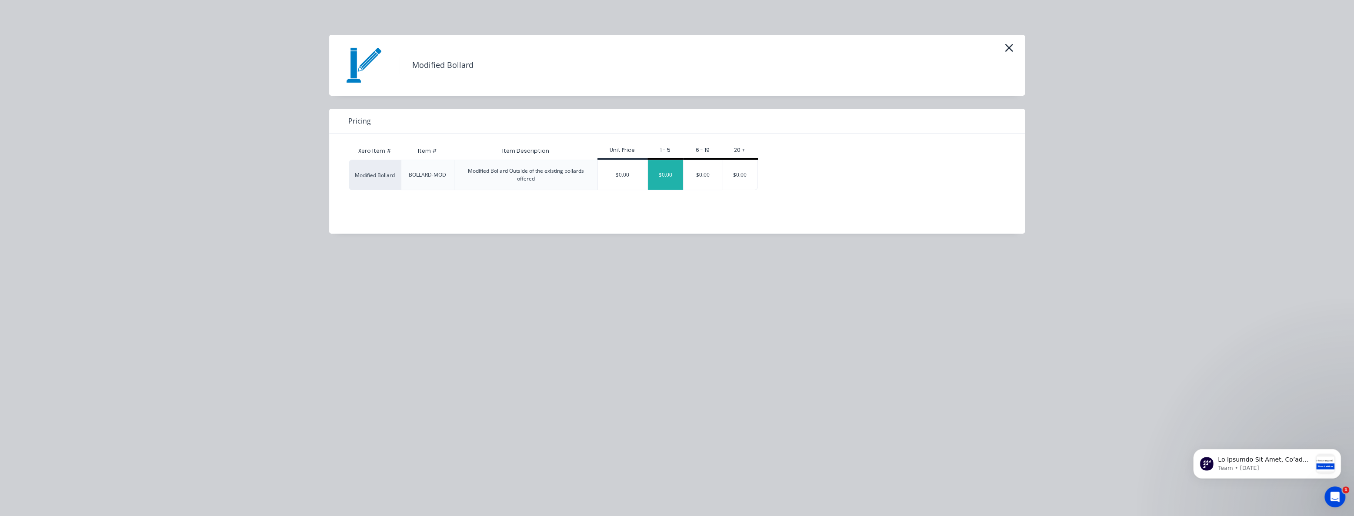
click at [661, 170] on div "$0.00" at bounding box center [666, 175] width 36 height 30
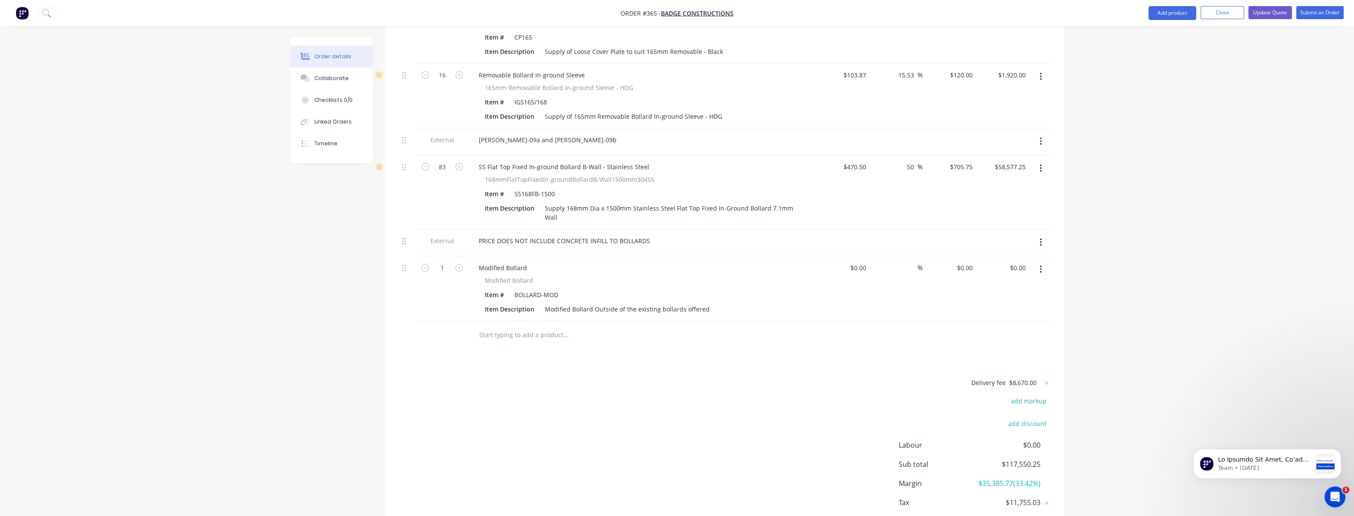
scroll to position [1185, 0]
drag, startPoint x: 705, startPoint y: 282, endPoint x: 511, endPoint y: 291, distance: 194.5
click at [511, 291] on div "Modified Bollard Modified Bollard Item # BOLLARD-MOD Item Description Modified …" at bounding box center [642, 288] width 348 height 65
drag, startPoint x: 558, startPoint y: 267, endPoint x: 469, endPoint y: 263, distance: 89.6
click at [469, 263] on div "Modified Bollard Modified Bollard Item # BOLLARD-MOD Item Description Supply 16…" at bounding box center [642, 293] width 348 height 74
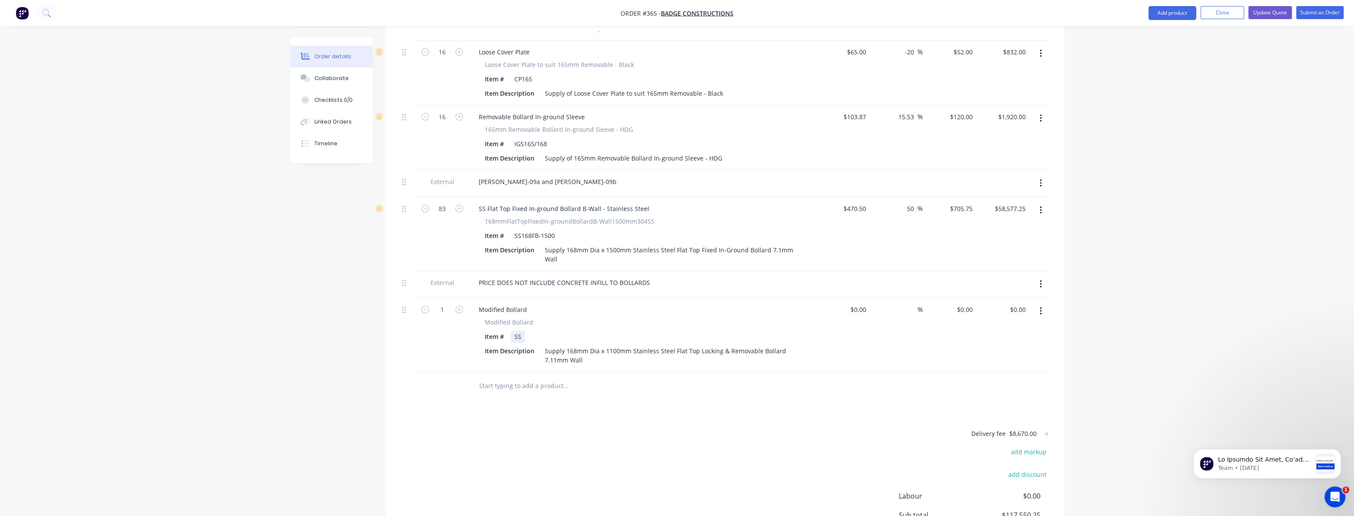
scroll to position [1146, 0]
click at [394, 425] on div "Delivery fee $8,670.00 add markup add discount Labour $0.00 Sub total $117,550.…" at bounding box center [725, 506] width 678 height 163
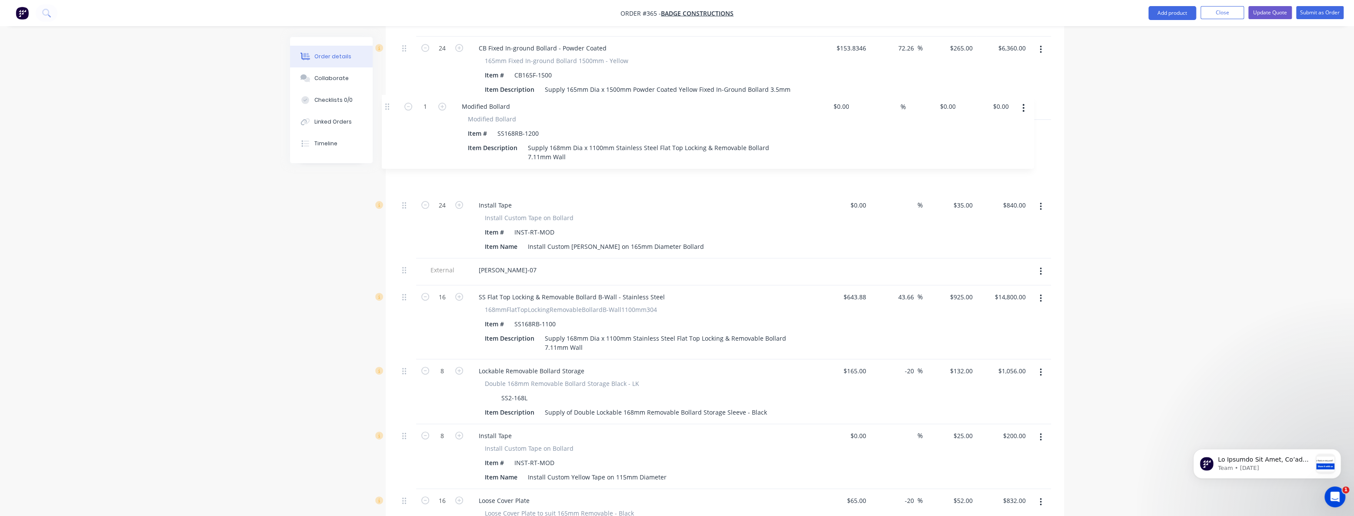
scroll to position [768, 0]
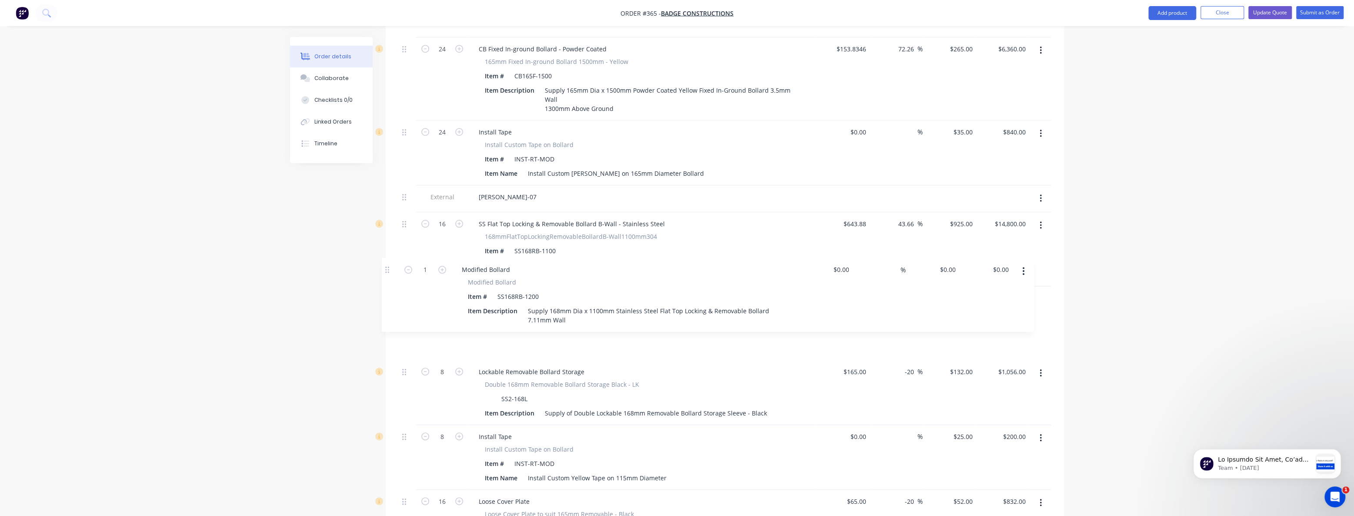
drag, startPoint x: 403, startPoint y: 283, endPoint x: 387, endPoint y: 267, distance: 22.4
click at [387, 267] on div "Qty Cost Markup Price Total External BOLL-01a and BOLL-01b 31 SS Flat Top Fixed…" at bounding box center [725, 191] width 678 height 1168
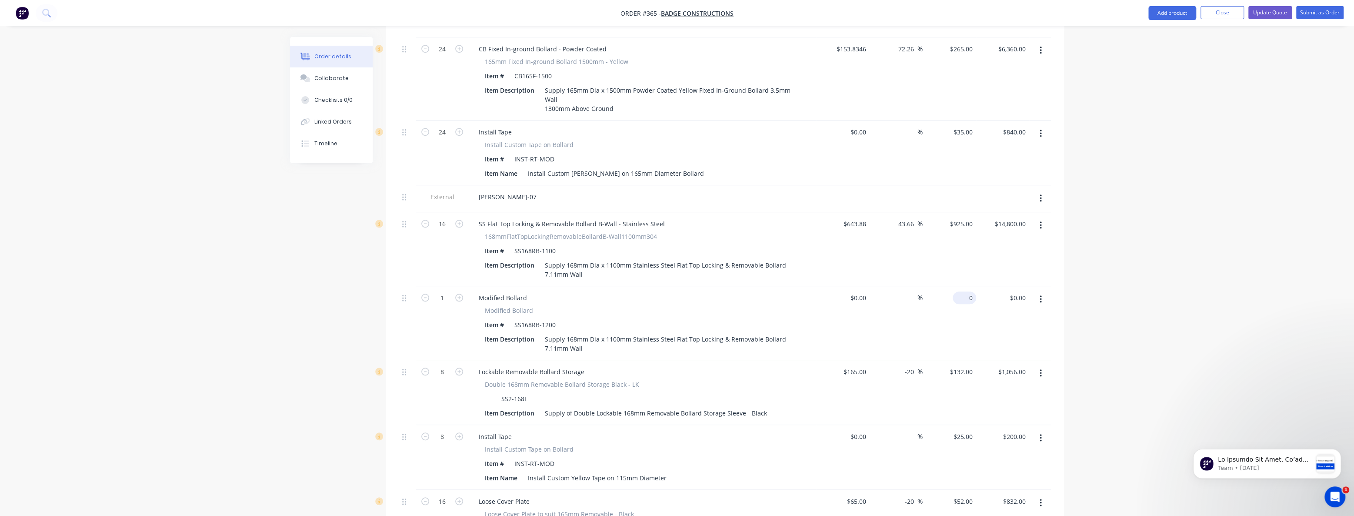
click at [965, 291] on input "0" at bounding box center [966, 297] width 20 height 13
type input "$925.00"
click at [450, 291] on input "1" at bounding box center [442, 297] width 23 height 13
type input "16"
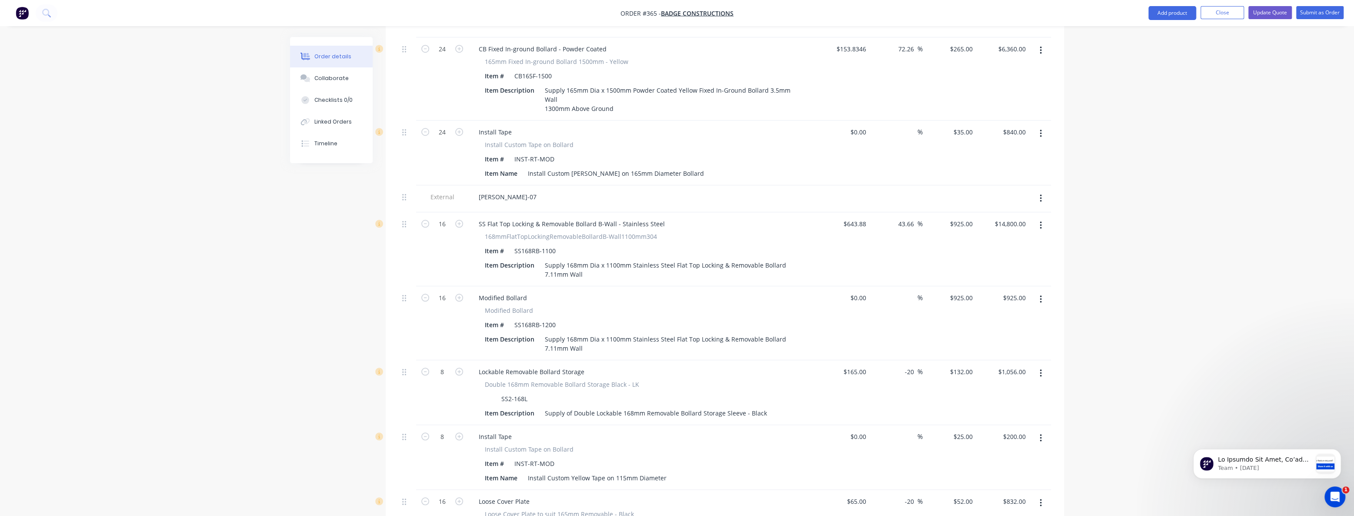
type input "$14,800.00"
click at [300, 274] on div "Created by Budd Created 10/09/25 Required 10/09/25 Assigned to BM Status Draft …" at bounding box center [677, 131] width 774 height 1724
click at [610, 333] on div "Supply 168mm Dia x 1100mm Stainless Steel Flat Top Locking & Removable Bollard …" at bounding box center [670, 344] width 258 height 22
click at [290, 302] on div "Created by Budd Created 10/09/25 Required 10/09/25 Assigned to BM Status Draft …" at bounding box center [677, 131] width 774 height 1724
click at [1039, 221] on icon "button" at bounding box center [1040, 225] width 2 height 8
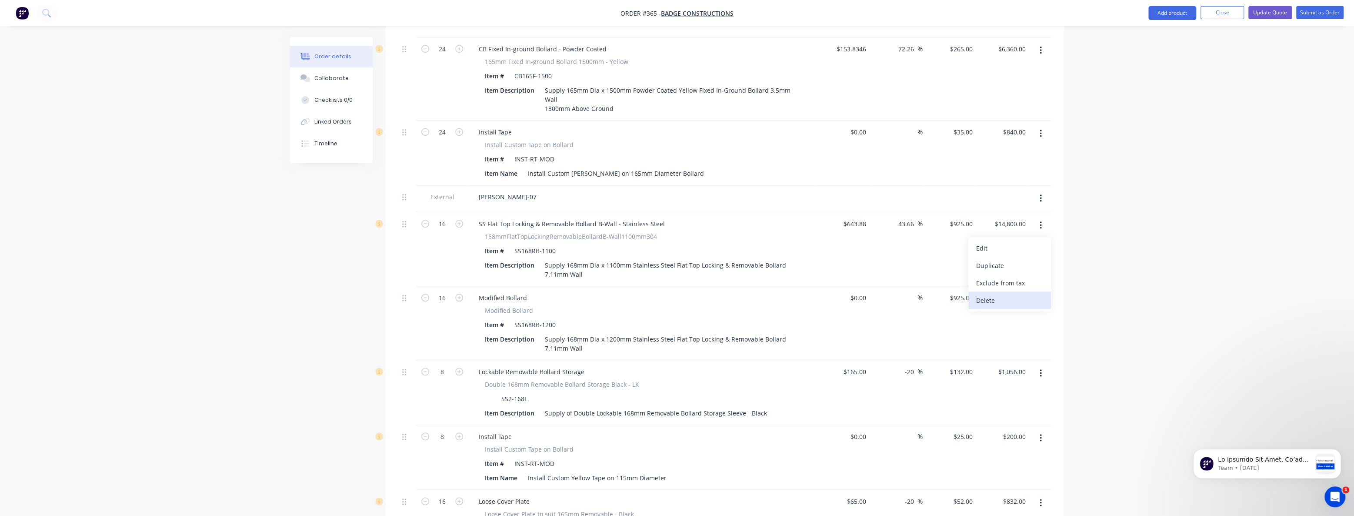
click at [988, 294] on div "Delete" at bounding box center [1009, 300] width 67 height 13
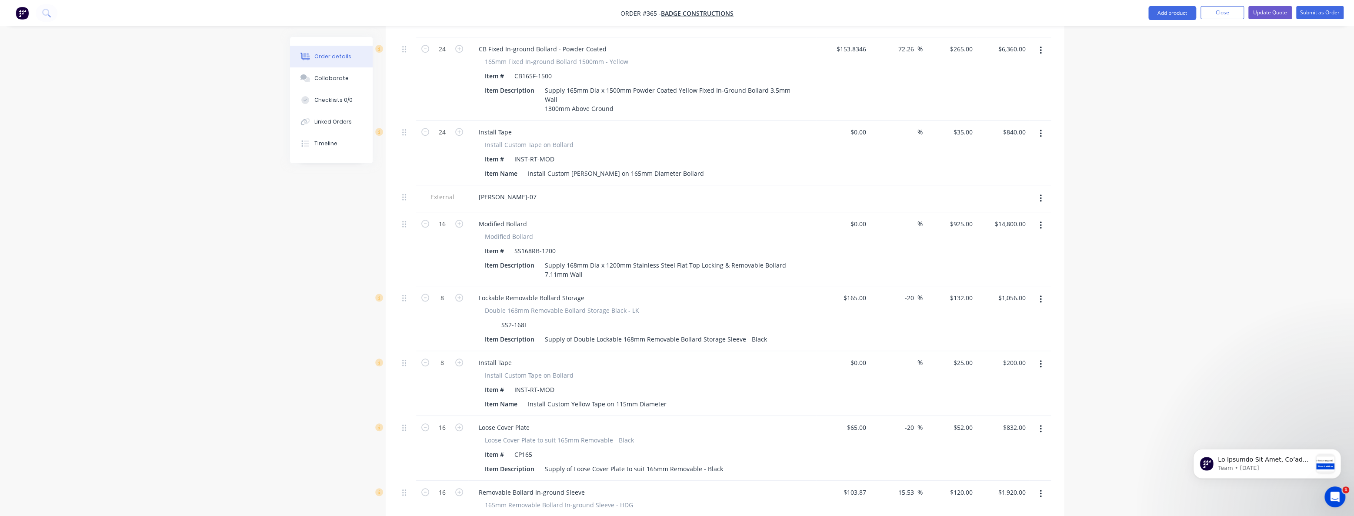
click at [278, 252] on div "Order details Collaborate Checklists 0/0 Linked Orders Timeline Order details C…" at bounding box center [677, 75] width 1354 height 1687
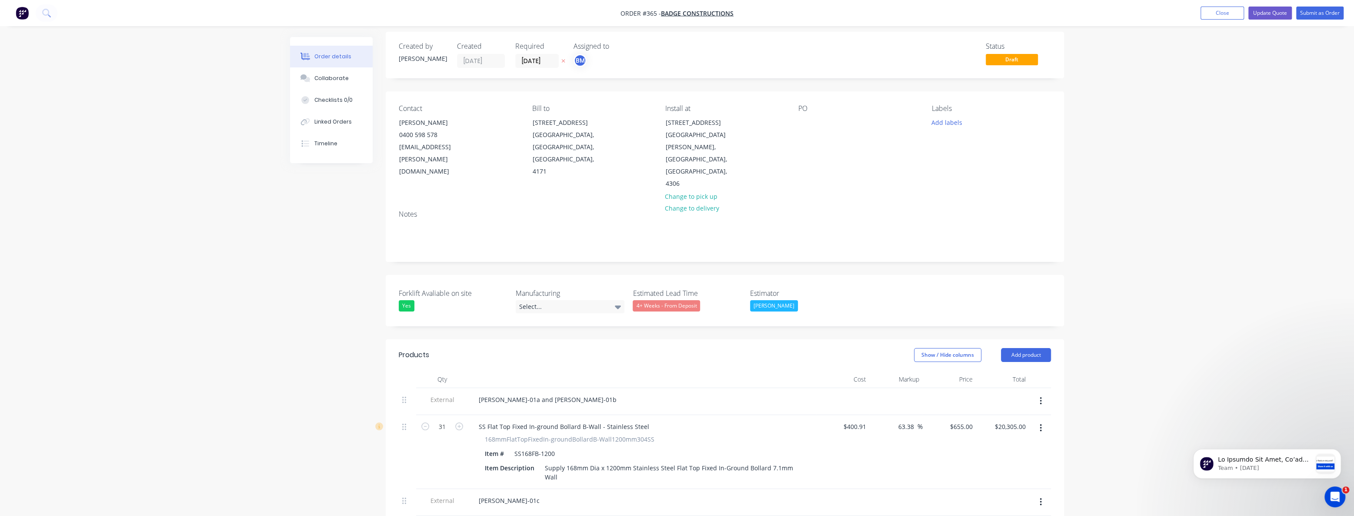
scroll to position [0, 0]
click at [1268, 10] on button "Update Quote" at bounding box center [1269, 13] width 43 height 13
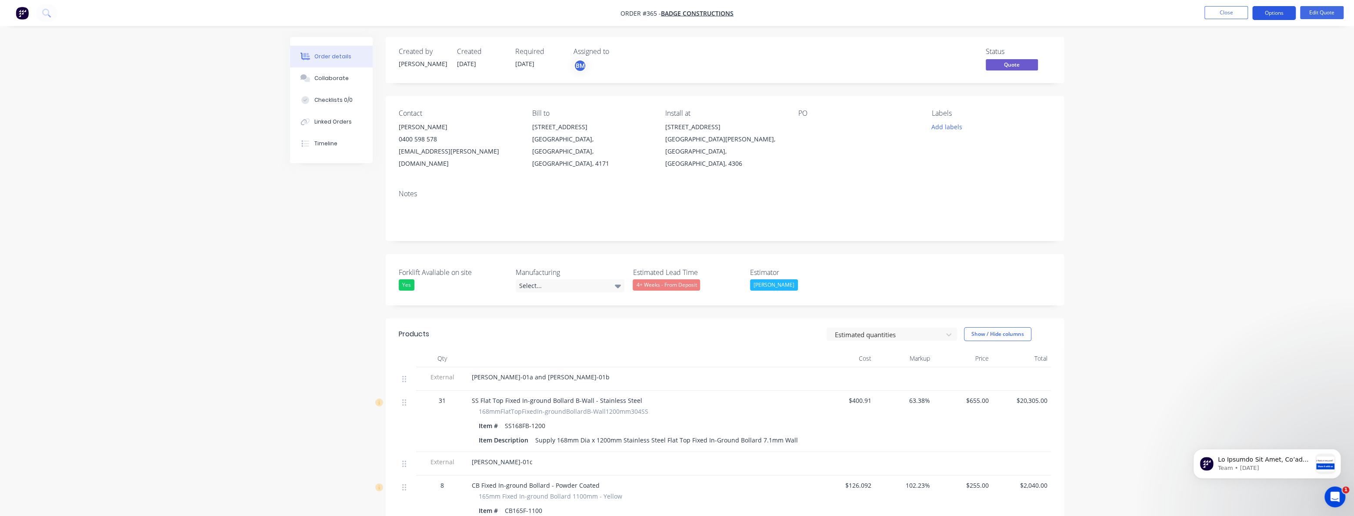
click at [1276, 11] on button "Options" at bounding box center [1273, 13] width 43 height 14
click at [1219, 52] on div "Quote" at bounding box center [1248, 53] width 80 height 13
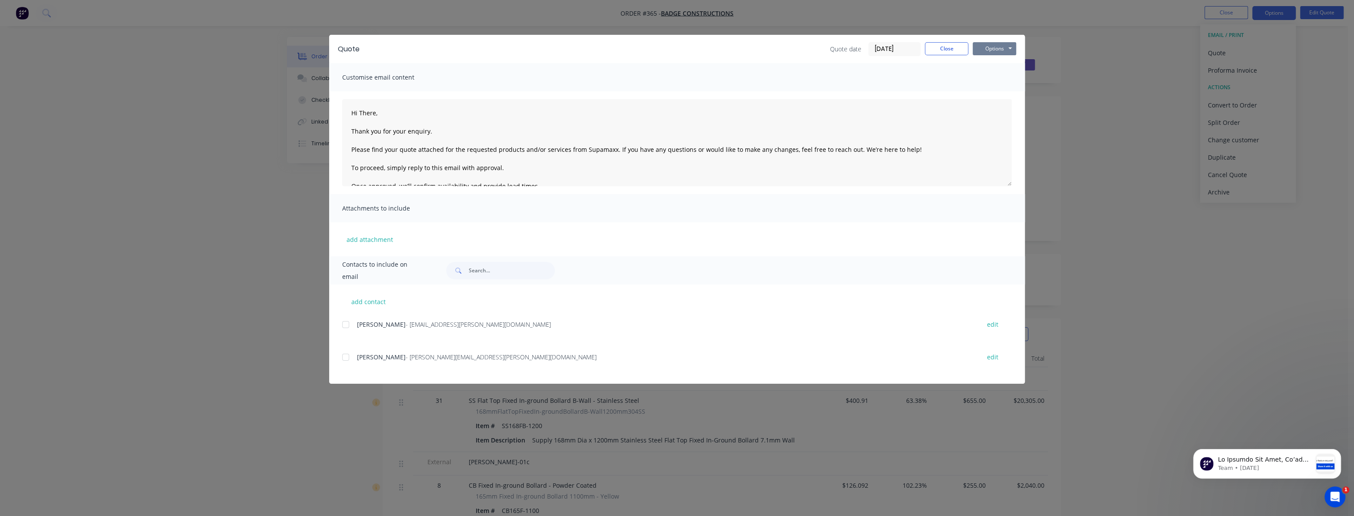
click at [993, 47] on button "Options" at bounding box center [993, 48] width 43 height 13
click at [998, 62] on button "Preview" at bounding box center [1000, 64] width 56 height 14
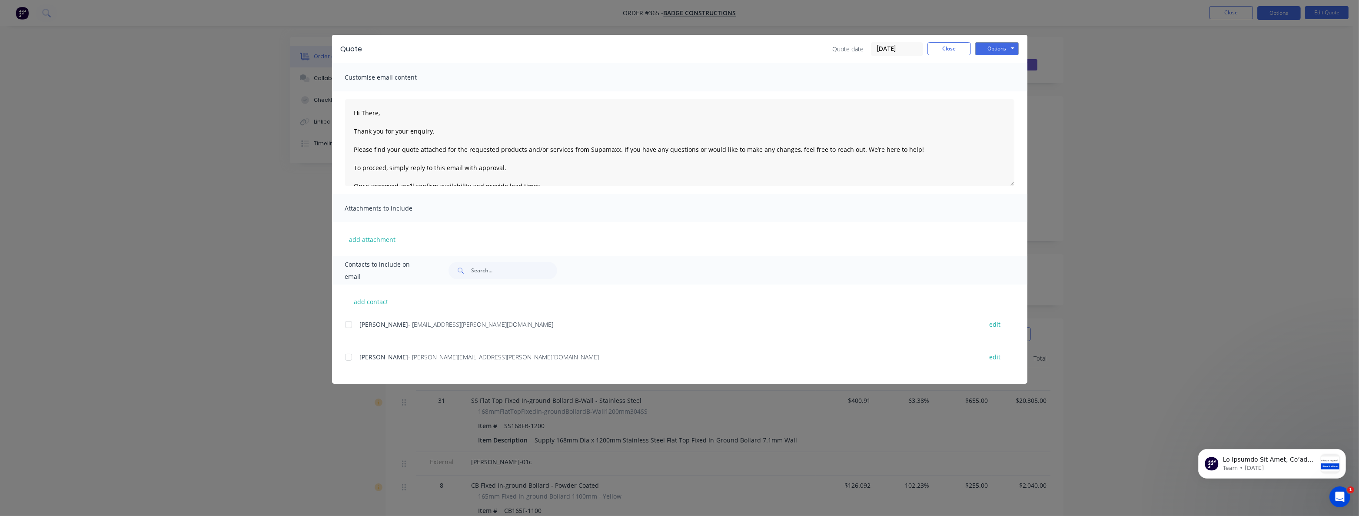
type textarea "Hi There, Thank you for your enquiry. Please find your quote attached for the r…"
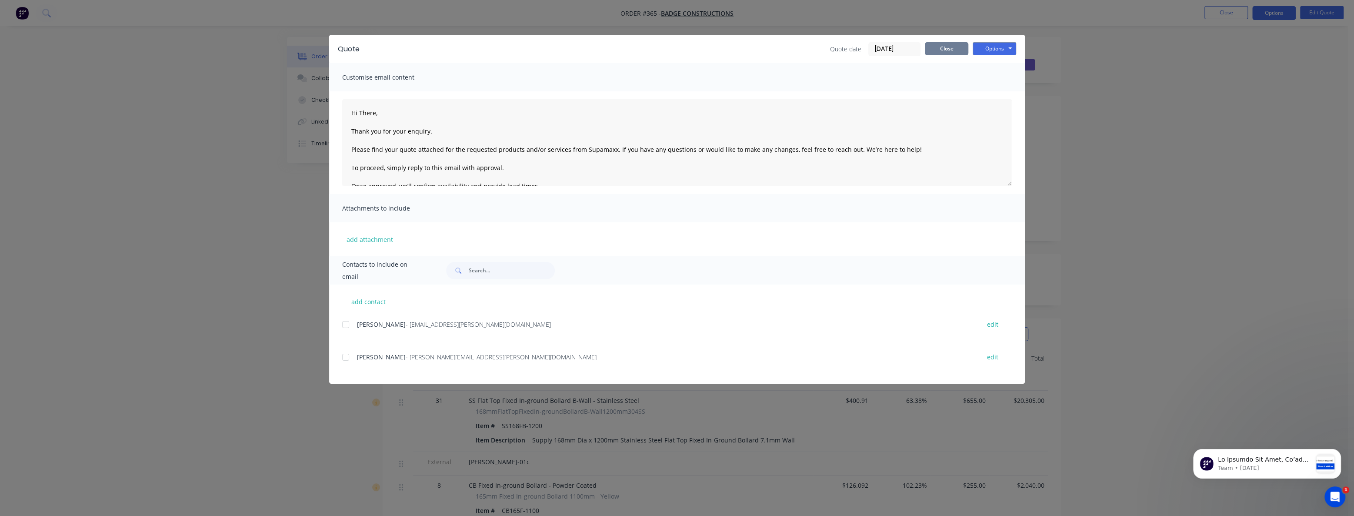
click at [934, 45] on button "Close" at bounding box center [946, 48] width 43 height 13
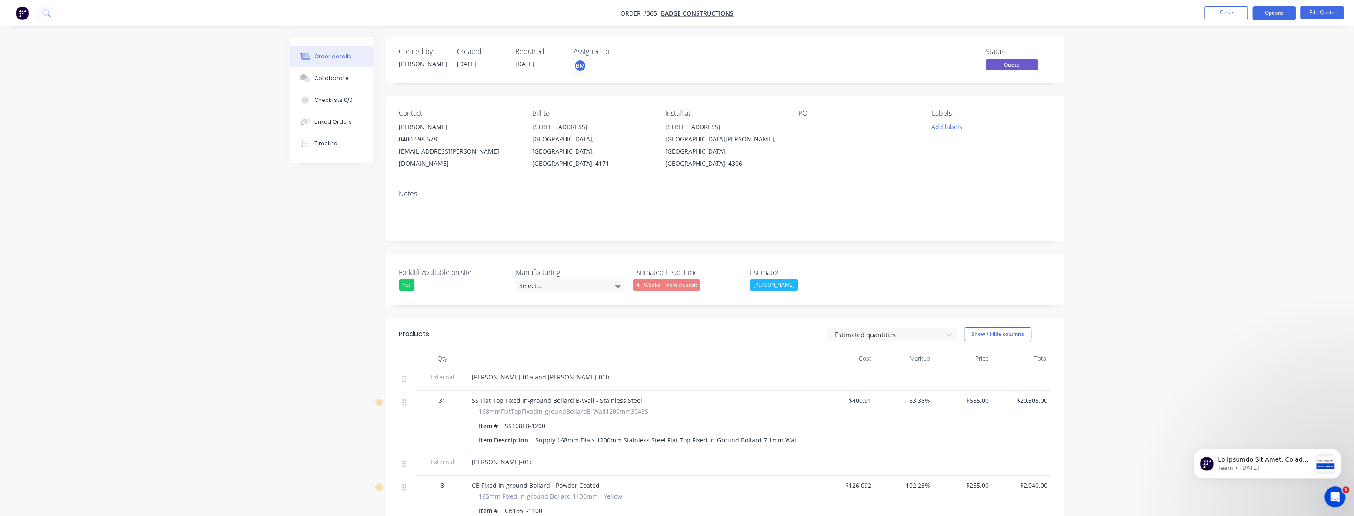
drag, startPoint x: 303, startPoint y: 221, endPoint x: 297, endPoint y: 221, distance: 5.2
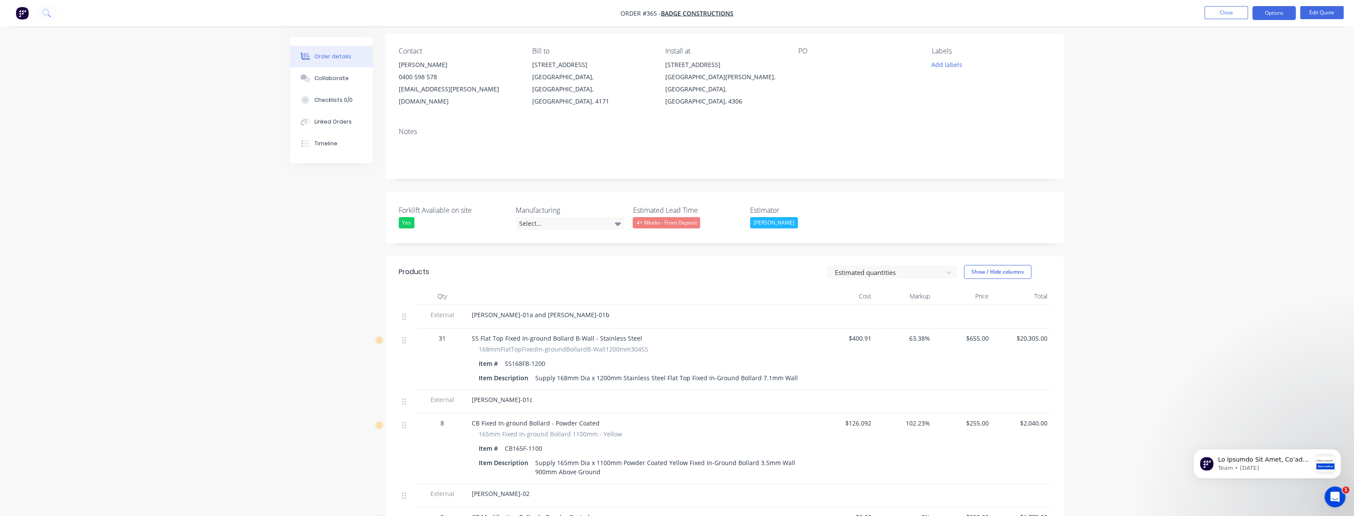
scroll to position [79, 0]
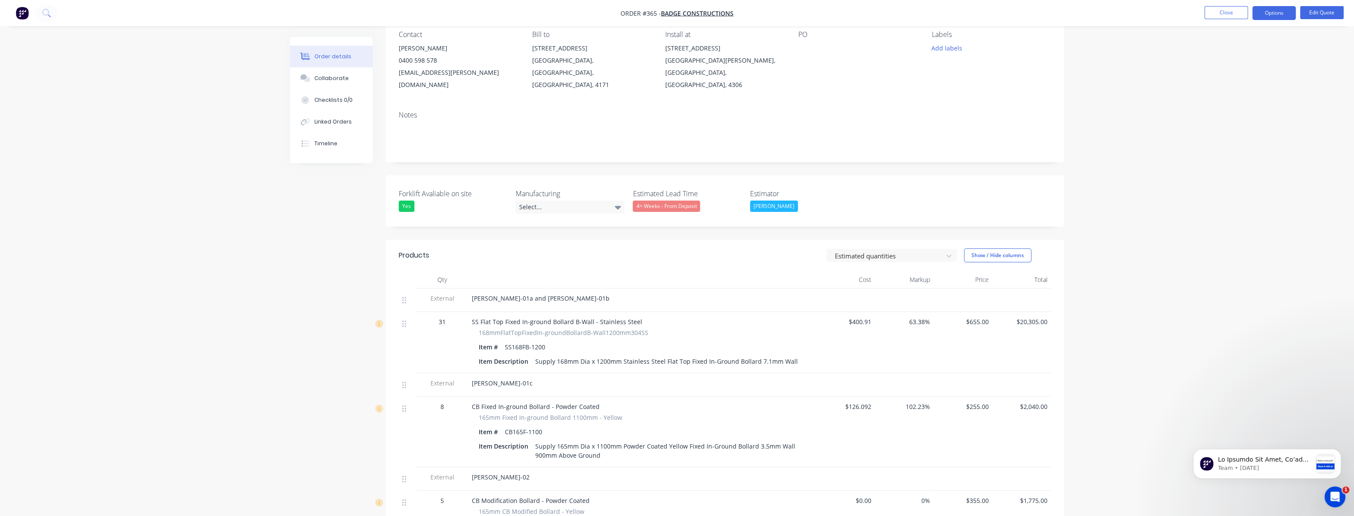
drag, startPoint x: 277, startPoint y: 226, endPoint x: 269, endPoint y: 218, distance: 11.4
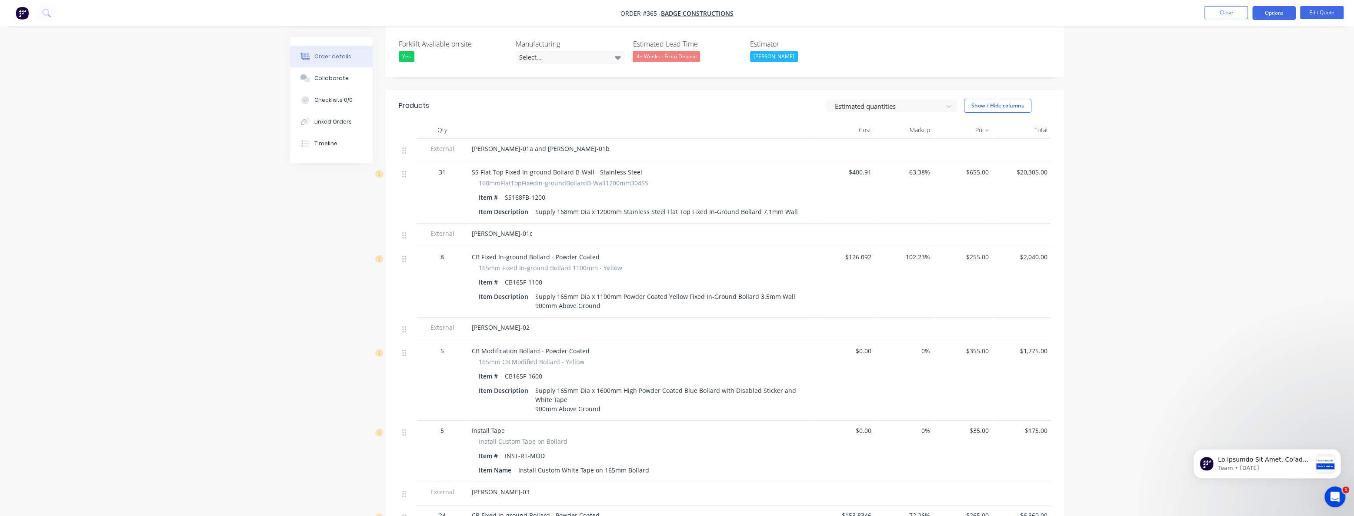
scroll to position [237, 0]
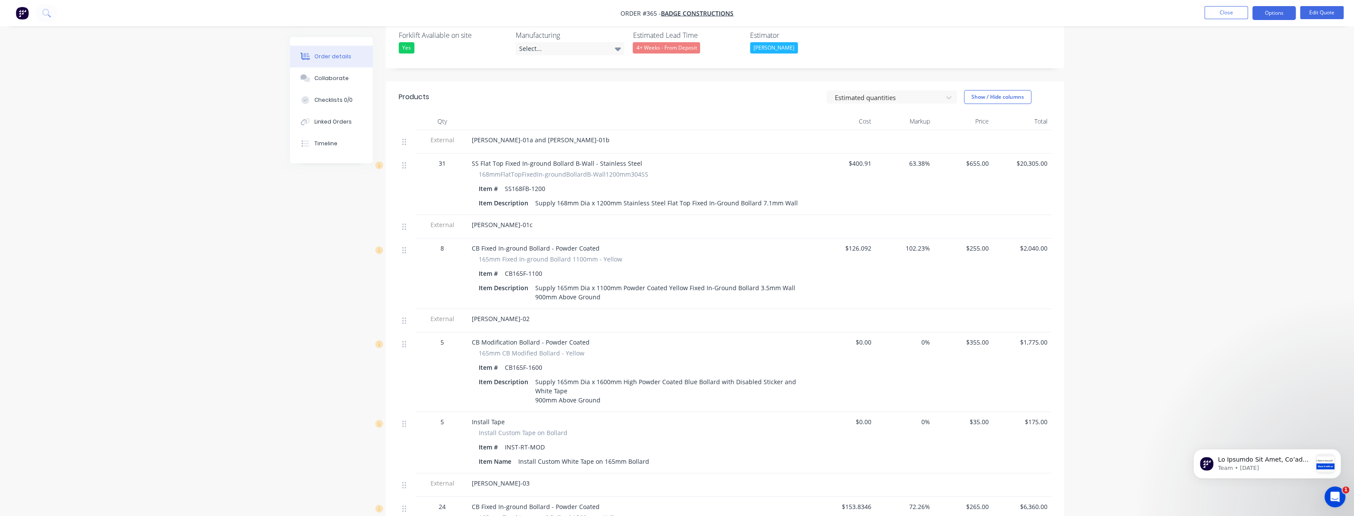
drag, startPoint x: 300, startPoint y: 253, endPoint x: 283, endPoint y: 249, distance: 17.6
click at [301, 253] on div "Created by Budd Created 10/09/25 Required 10/09/25 Assigned to BM Status Quote …" at bounding box center [677, 524] width 774 height 1449
click at [276, 246] on div "Order details Collaborate Checklists 0/0 Linked Orders Timeline Order details C…" at bounding box center [677, 506] width 1354 height 1486
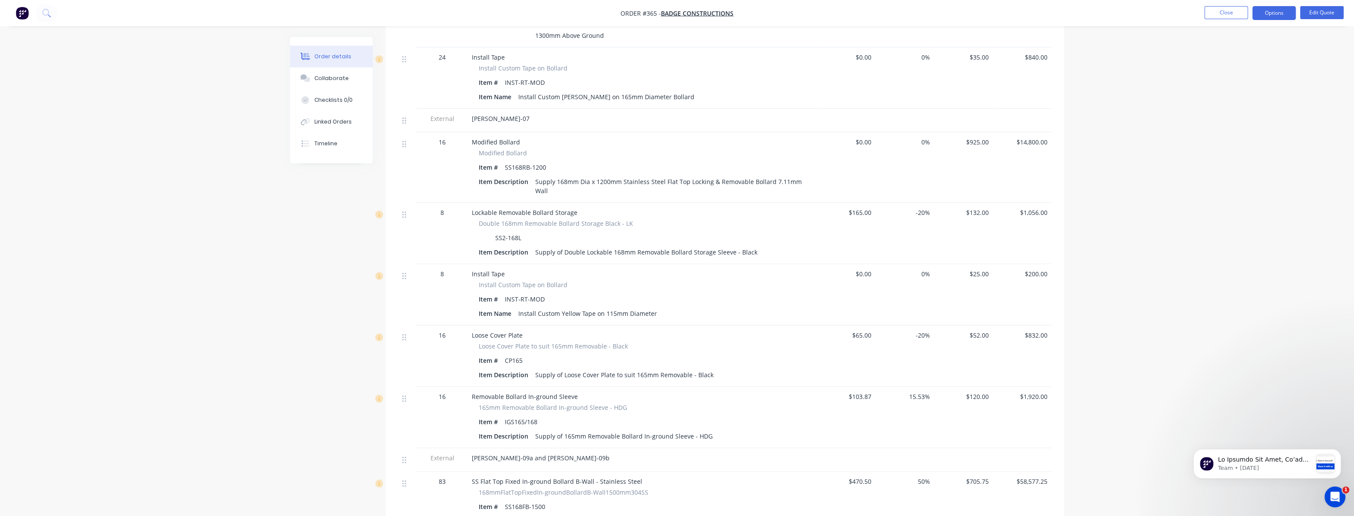
scroll to position [790, 0]
